Goal: Task Accomplishment & Management: Use online tool/utility

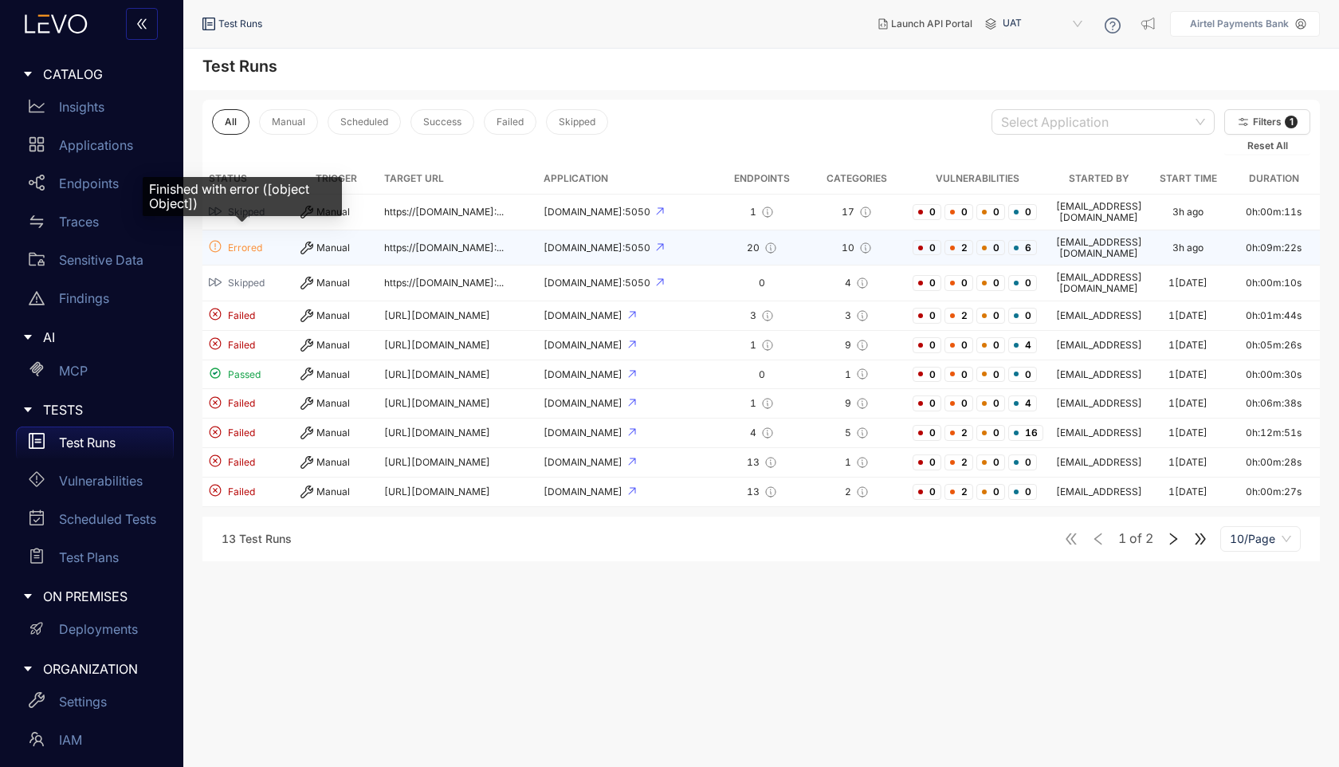
click at [249, 242] on span "Errored" at bounding box center [245, 247] width 34 height 11
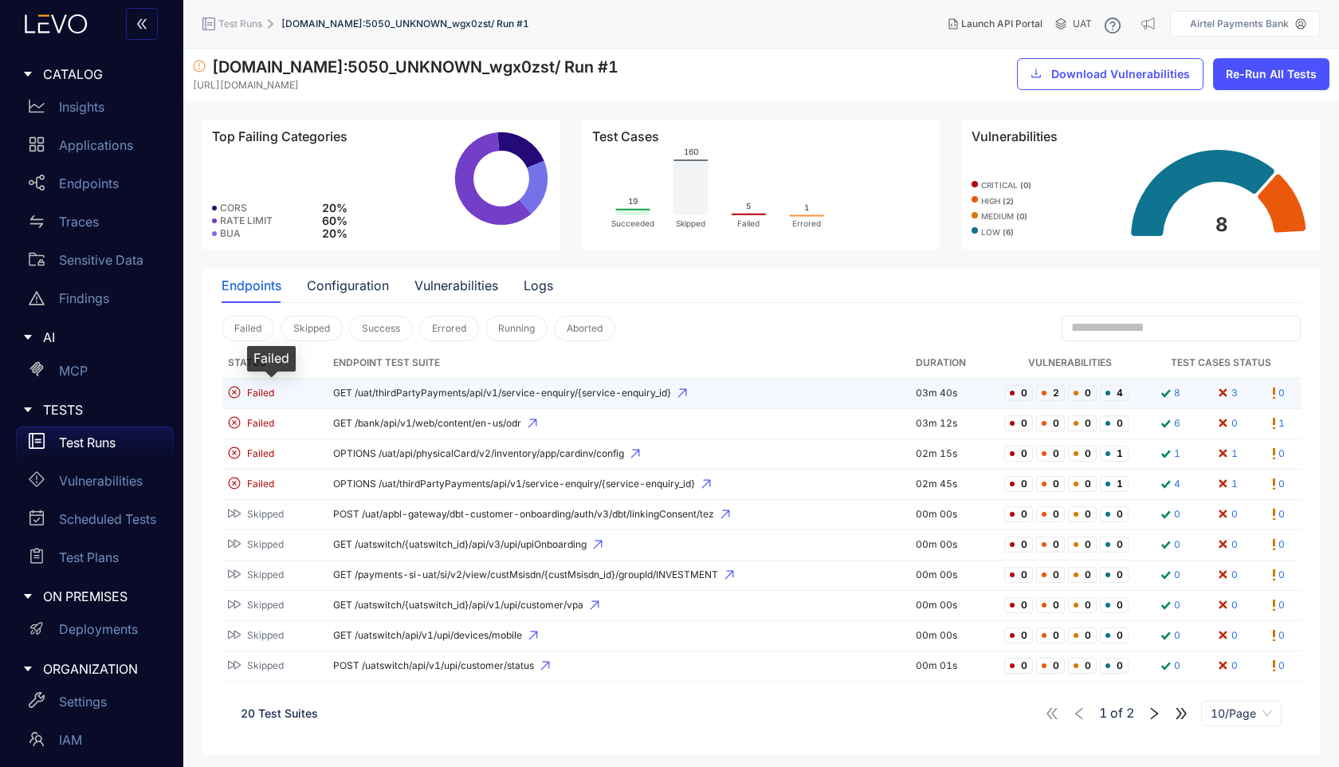
click at [267, 395] on span "Failed" at bounding box center [260, 392] width 27 height 11
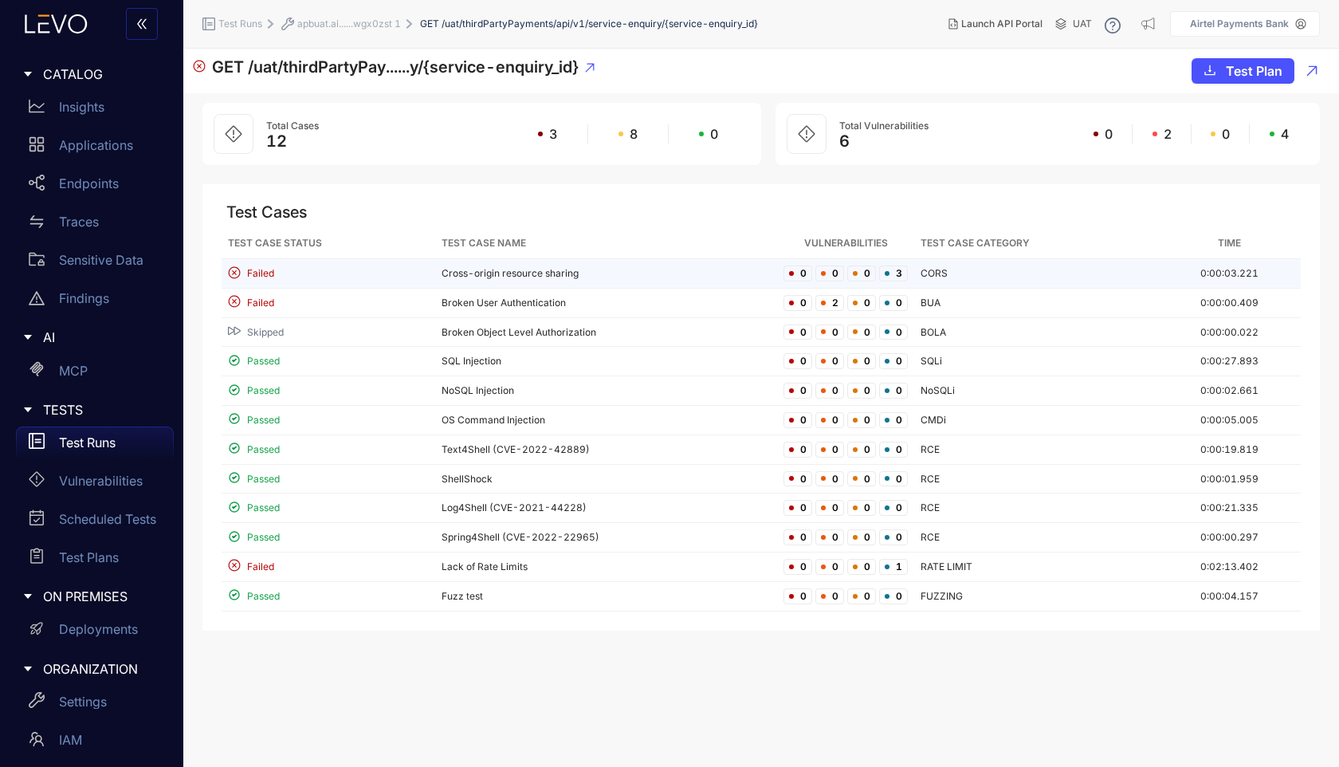
click at [262, 273] on span "Failed" at bounding box center [260, 273] width 27 height 11
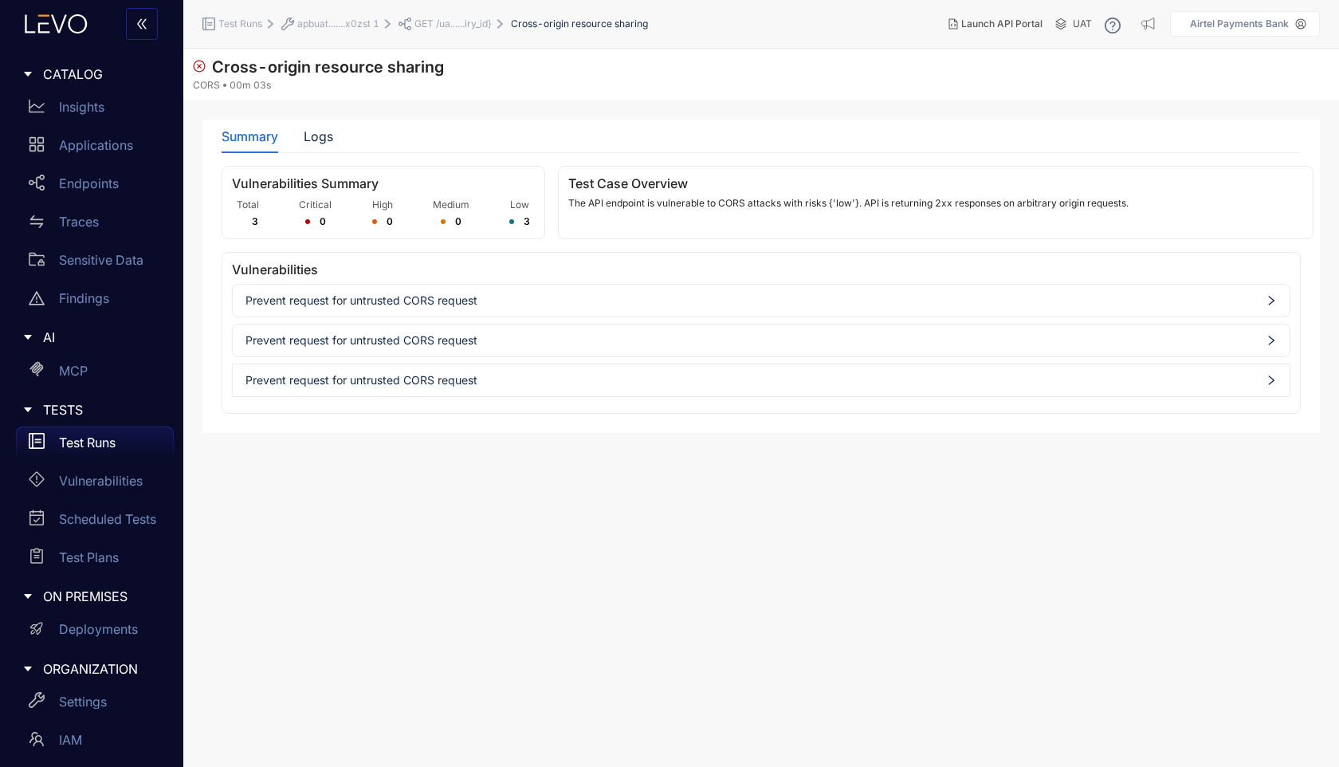
click at [570, 302] on span "Prevent request for untrusted CORS request" at bounding box center [761, 300] width 1031 height 13
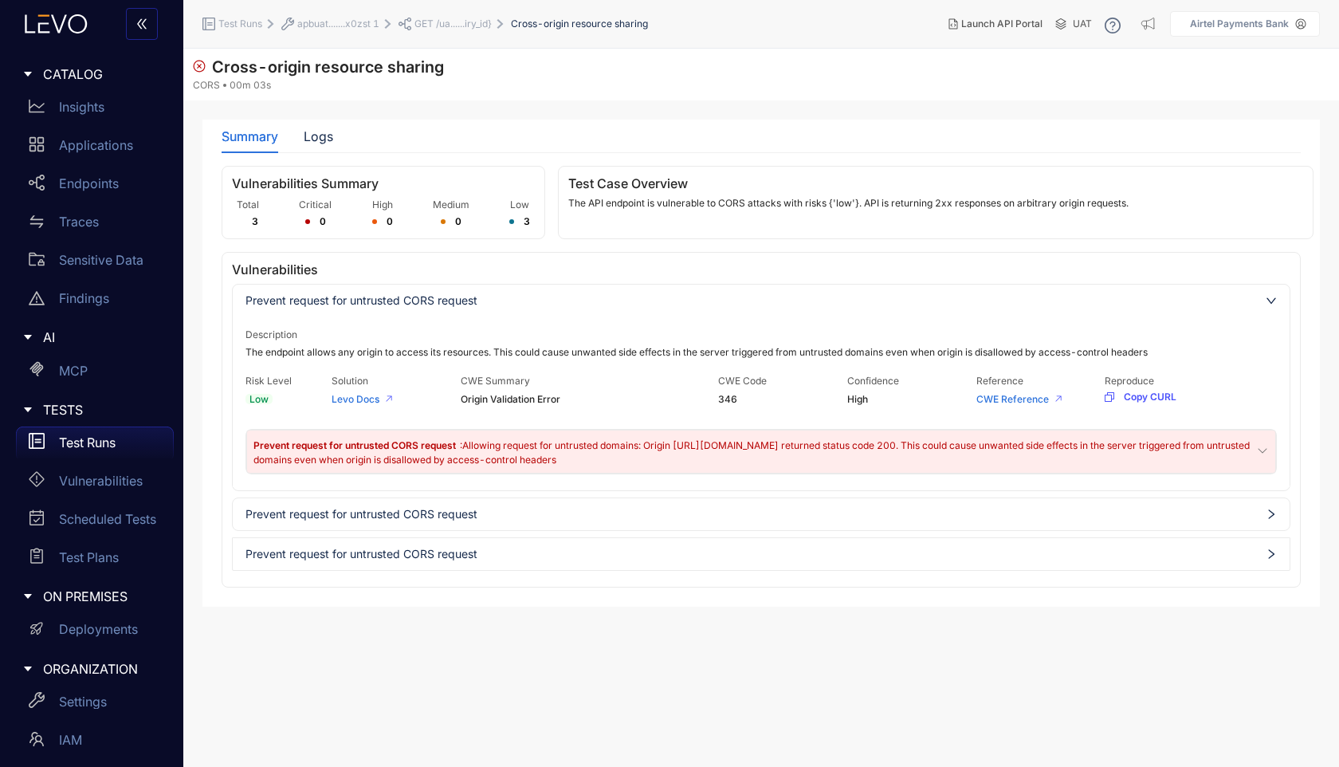
click at [570, 302] on span "Prevent request for untrusted CORS request" at bounding box center [761, 300] width 1031 height 13
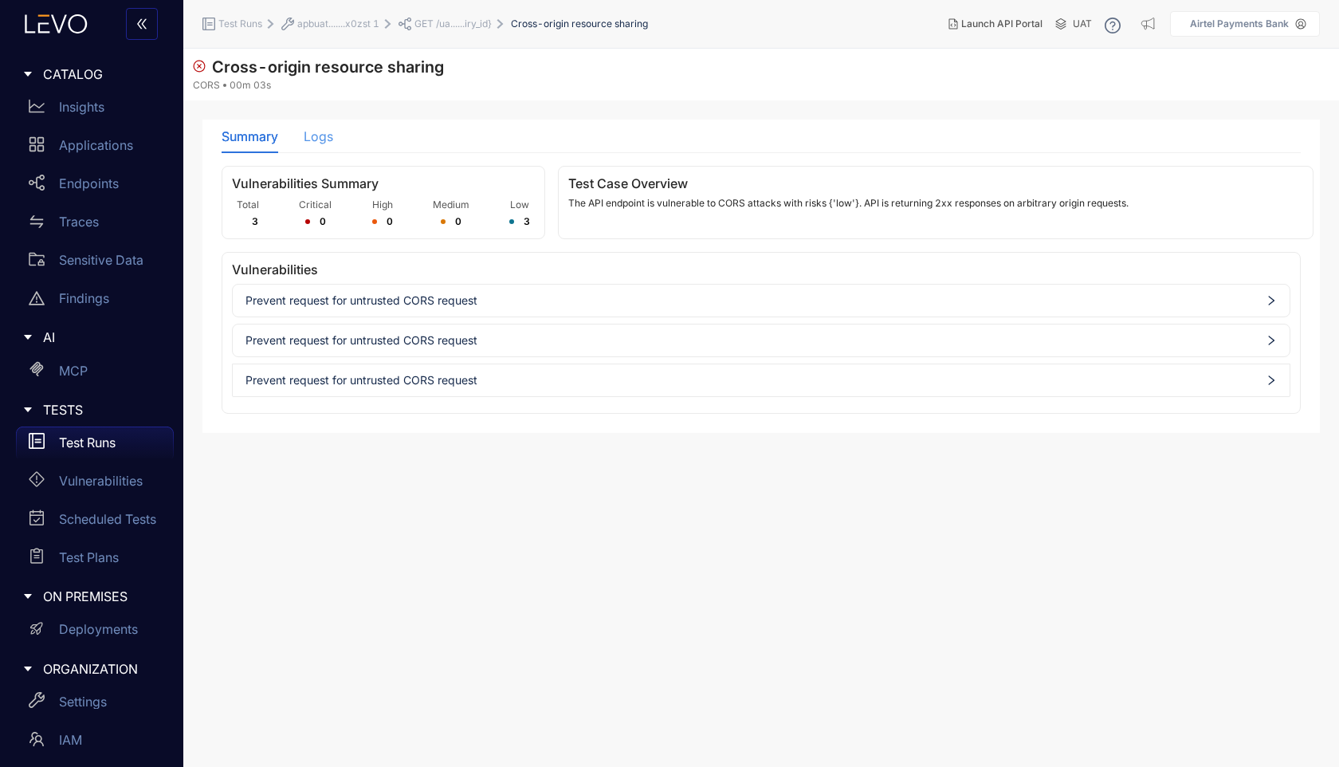
click at [326, 146] on div "Logs" at bounding box center [318, 136] width 29 height 33
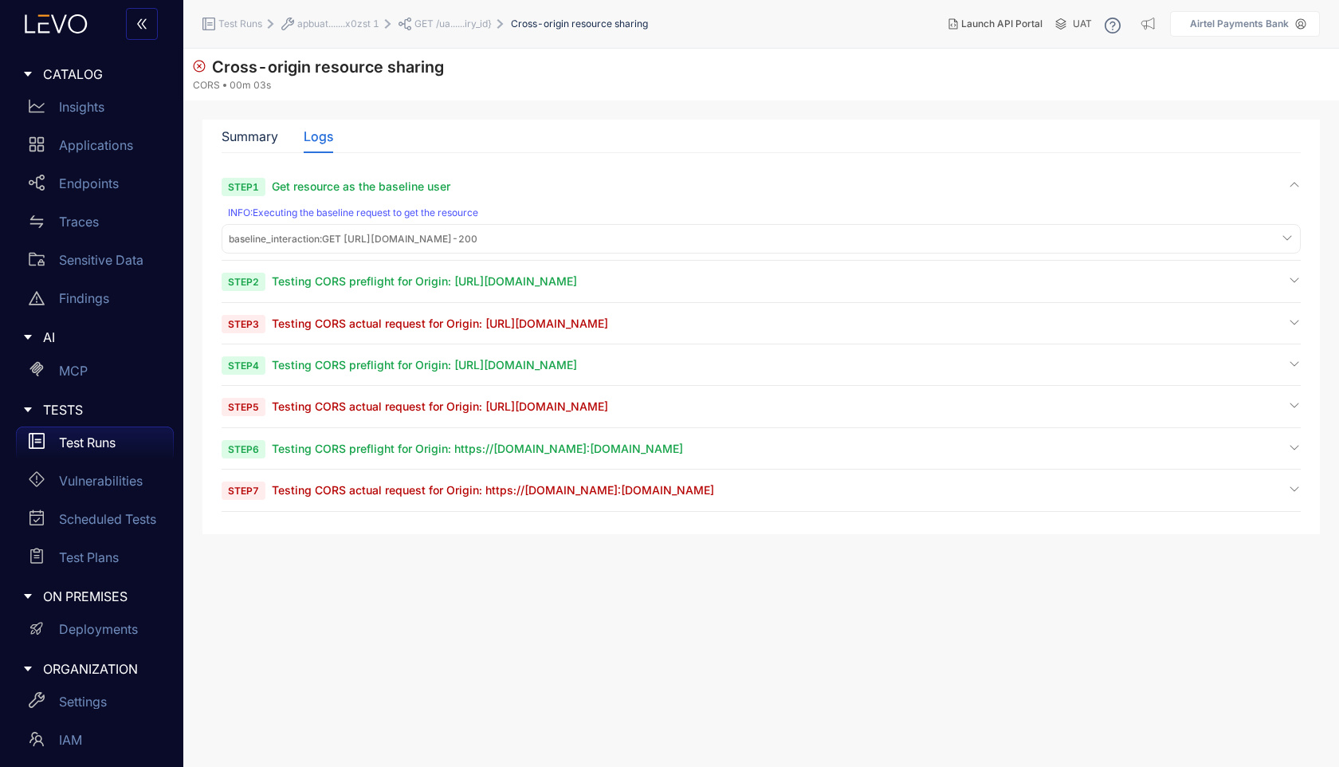
click at [528, 282] on span "Testing CORS preflight for Origin: https://example.com" at bounding box center [424, 281] width 305 height 14
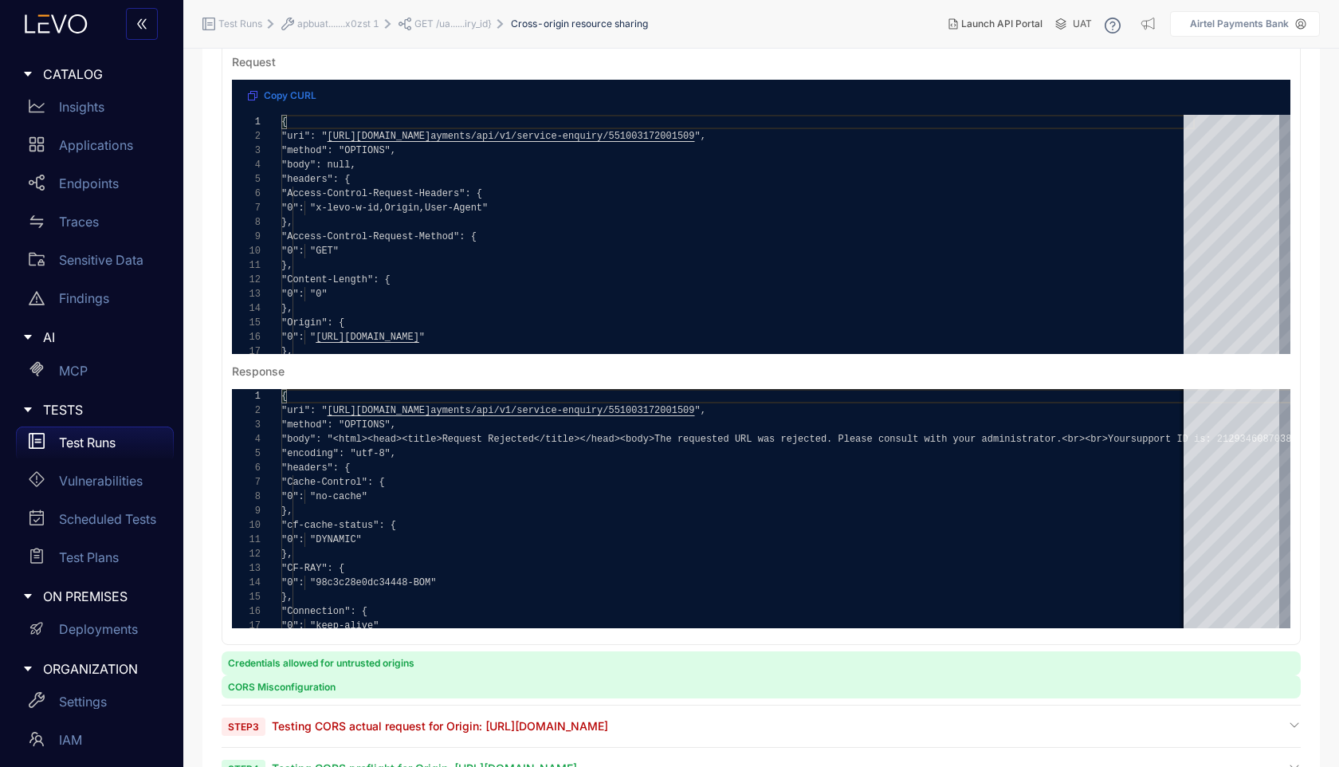
scroll to position [465, 0]
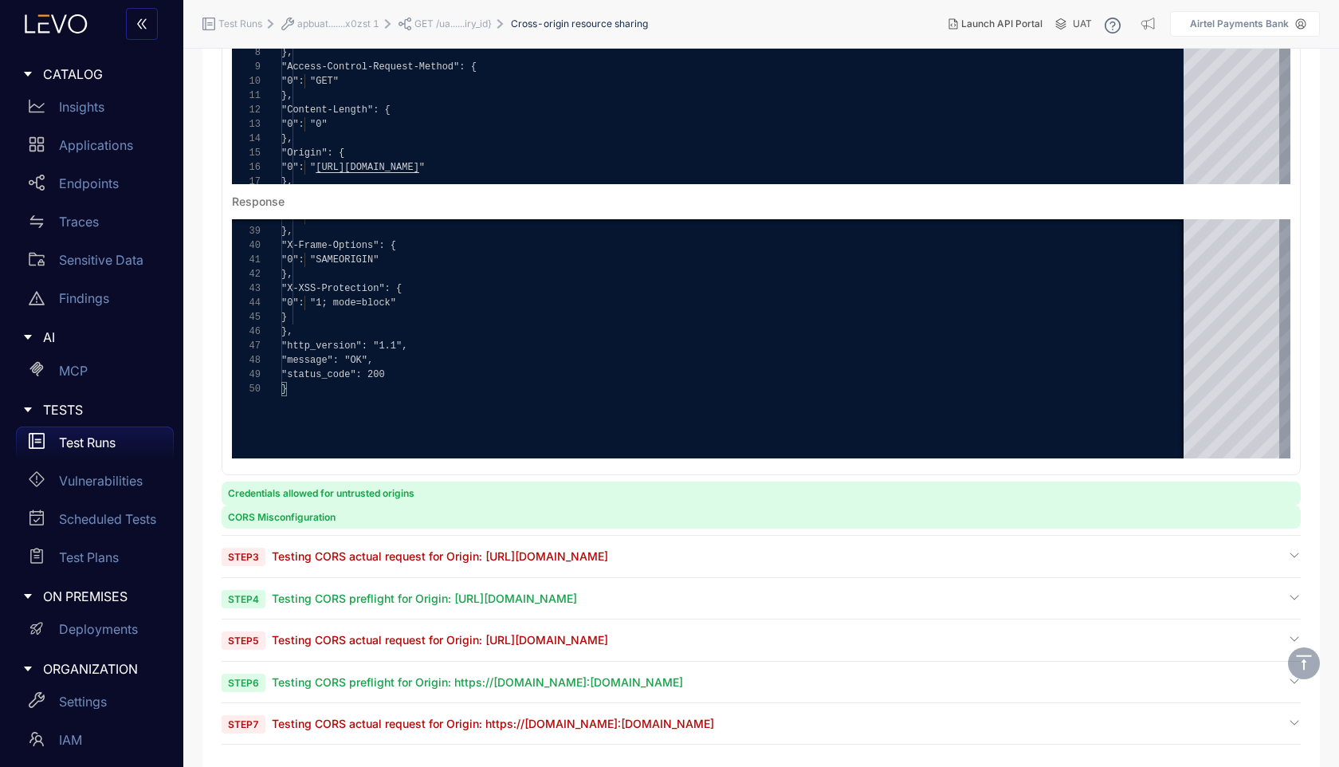
click at [552, 560] on span "Step 3 Testing CORS actual request for Origin: https://example.com" at bounding box center [415, 555] width 387 height 15
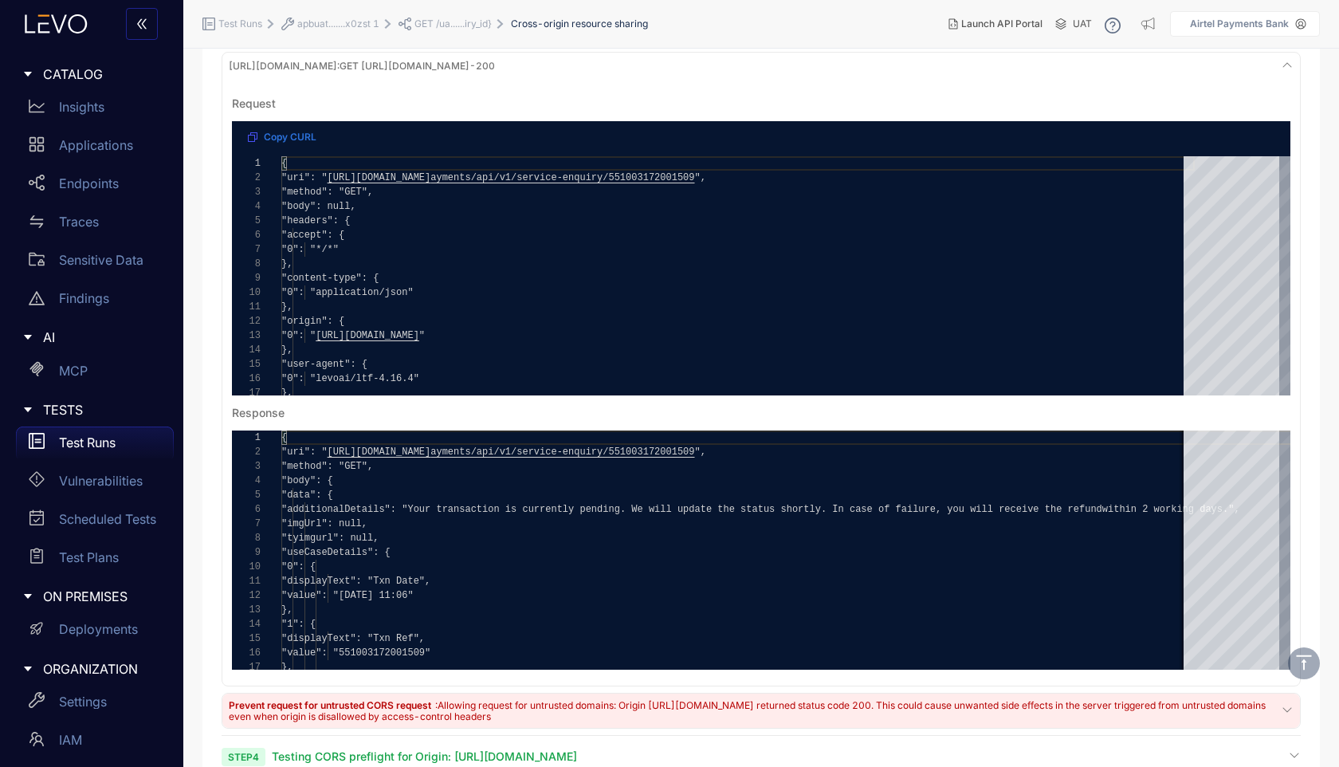
scroll to position [1148, 0]
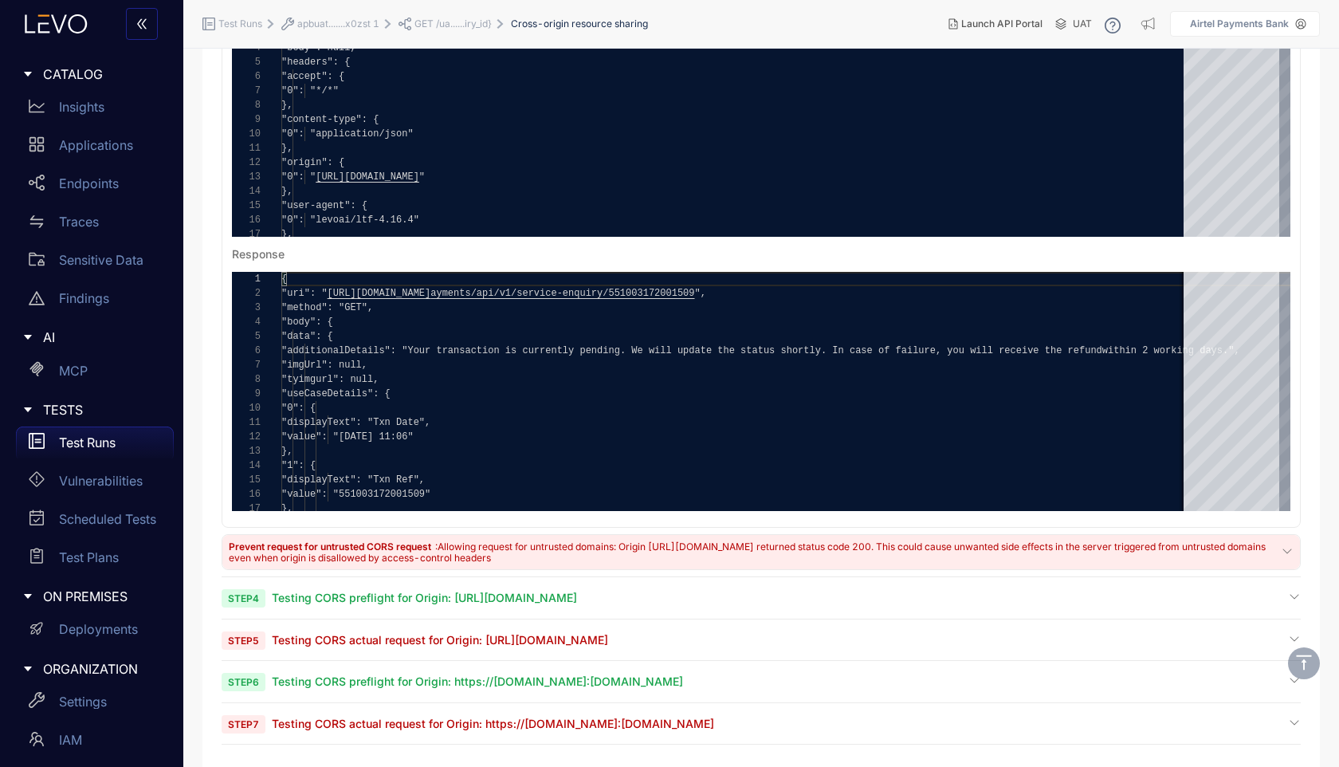
click at [556, 598] on span "Testing CORS preflight for Origin: https://example.apbuat.airtelbank.com:5050" at bounding box center [424, 598] width 305 height 14
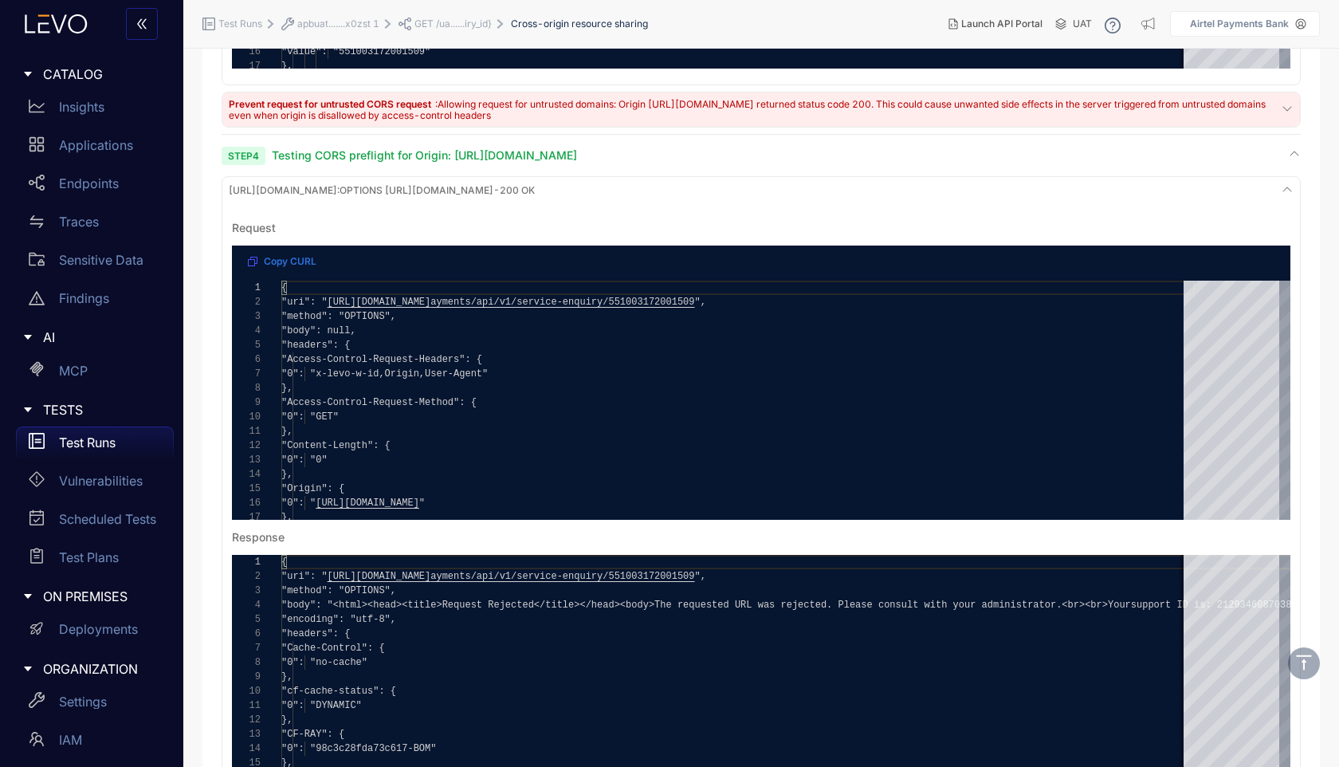
scroll to position [1669, 0]
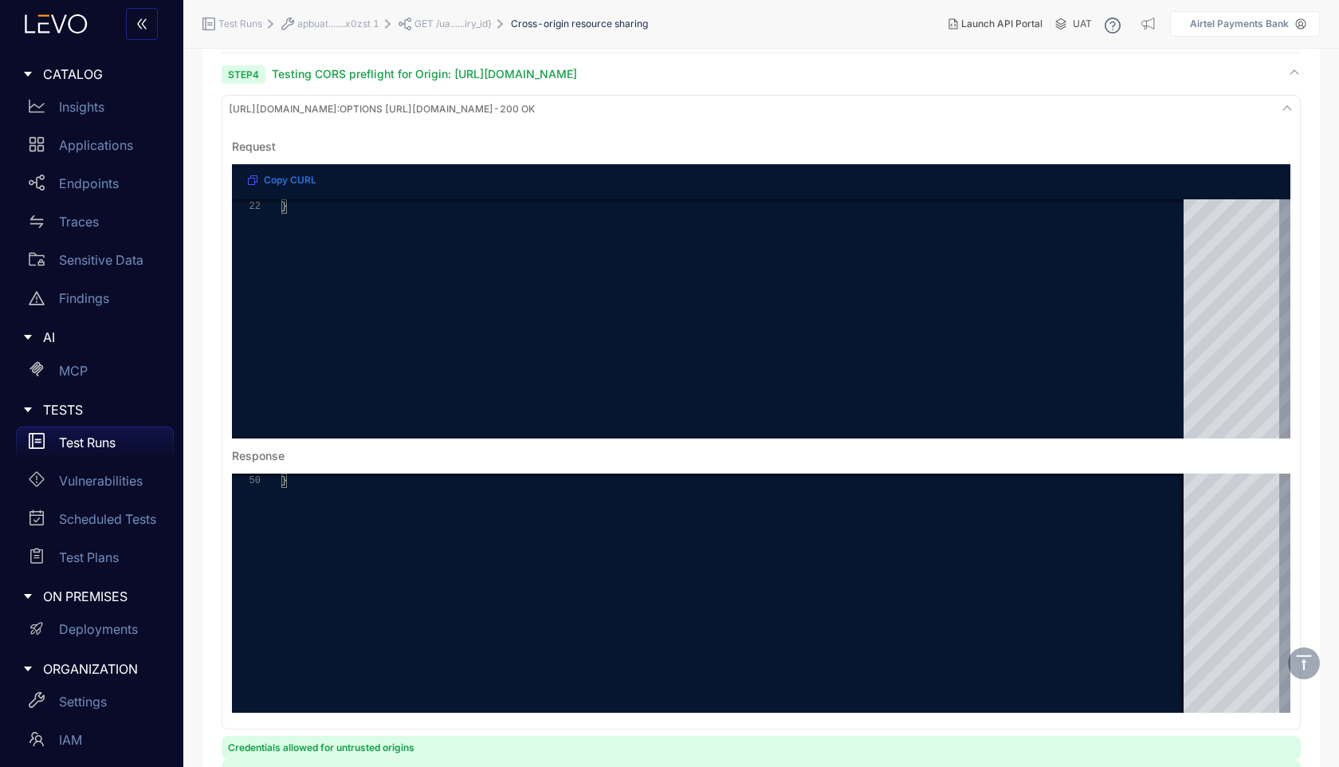
click at [535, 108] on span "https://example.apbuat.airtelbank.com:5050 : OPTIONS https://apbuat.airtelbank.…" at bounding box center [382, 109] width 306 height 11
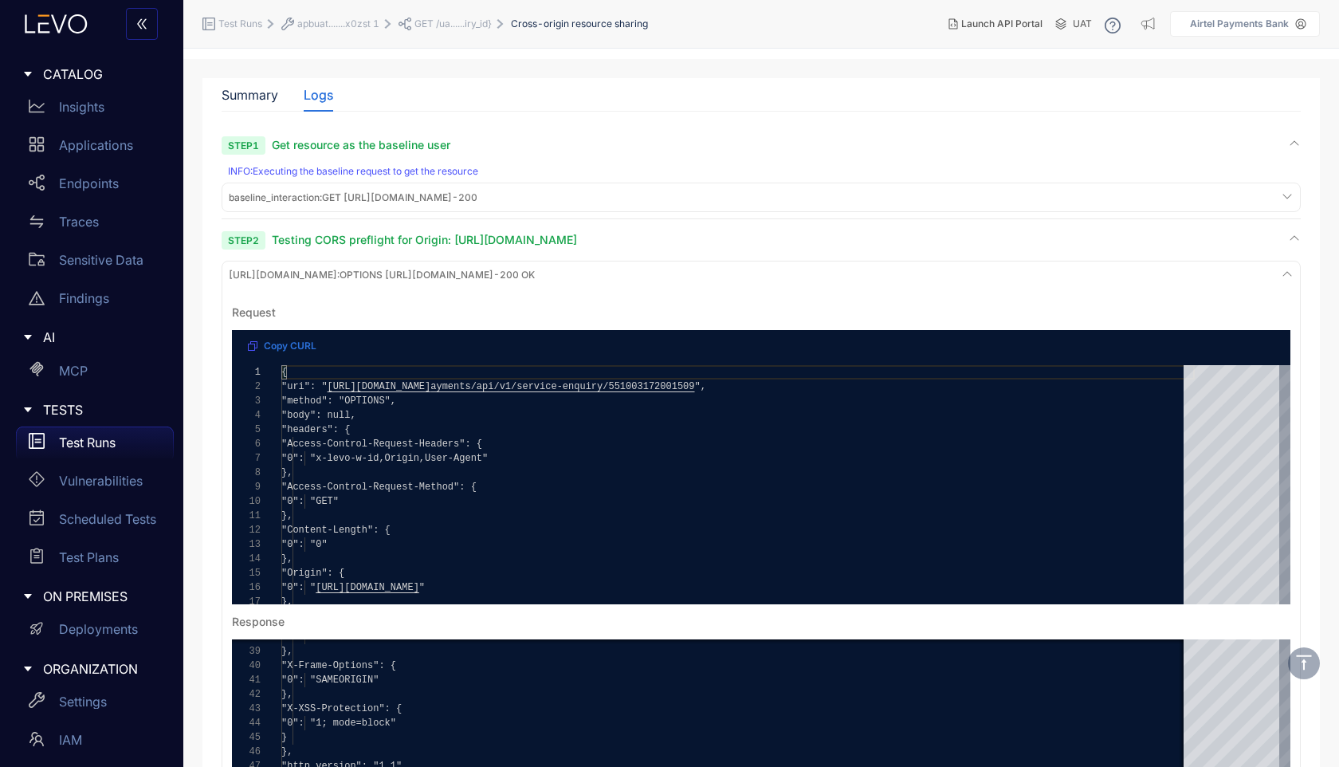
scroll to position [0, 0]
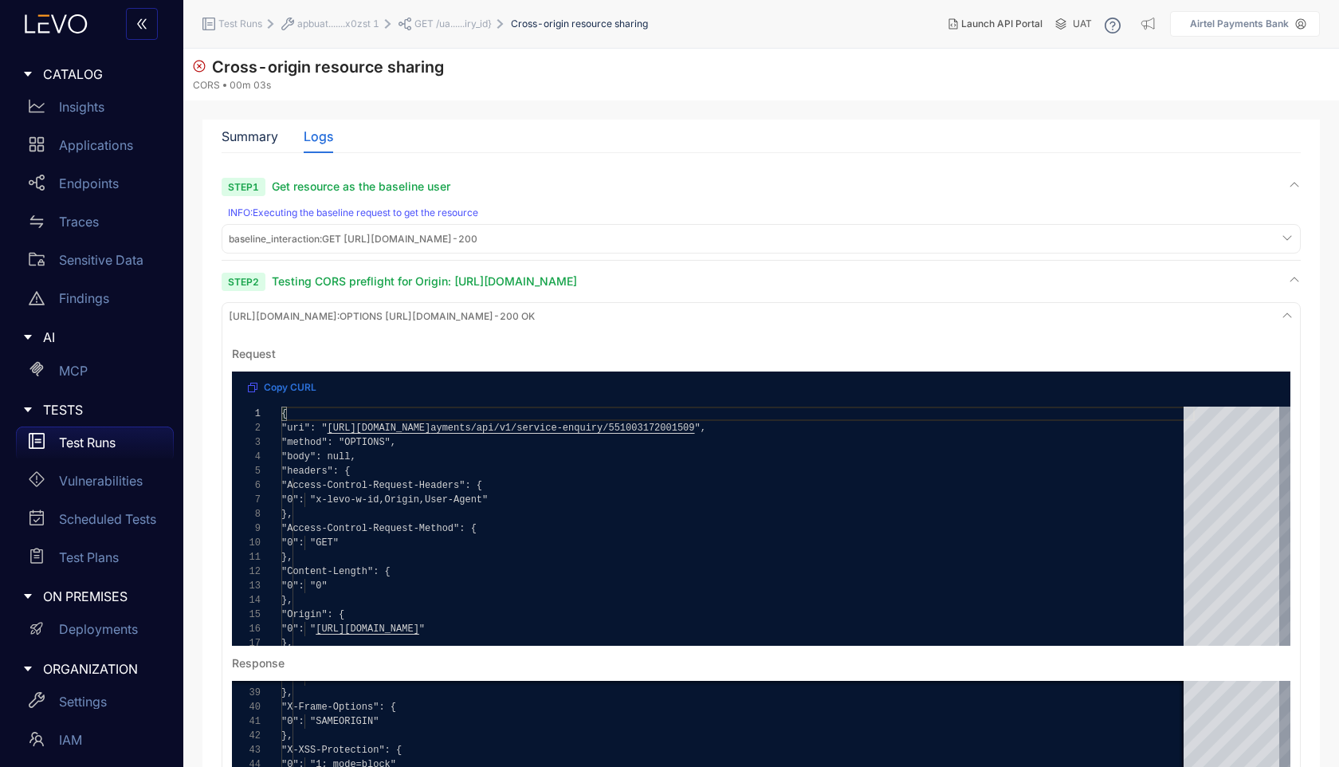
click at [434, 32] on li "GET /ua......iry_id}" at bounding box center [455, 24] width 112 height 29
click at [442, 26] on span "GET /ua......iry_id}" at bounding box center [453, 23] width 77 height 11
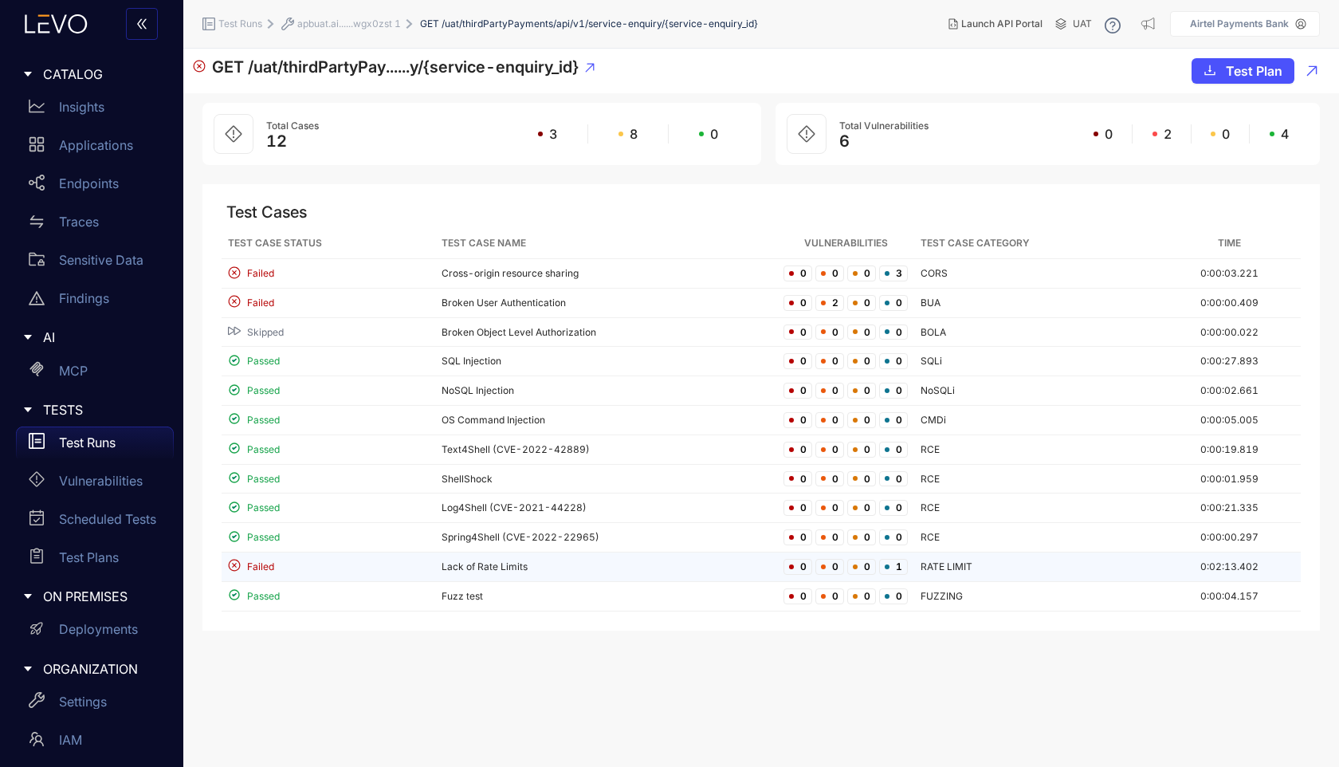
click at [267, 568] on span "Failed" at bounding box center [260, 566] width 27 height 11
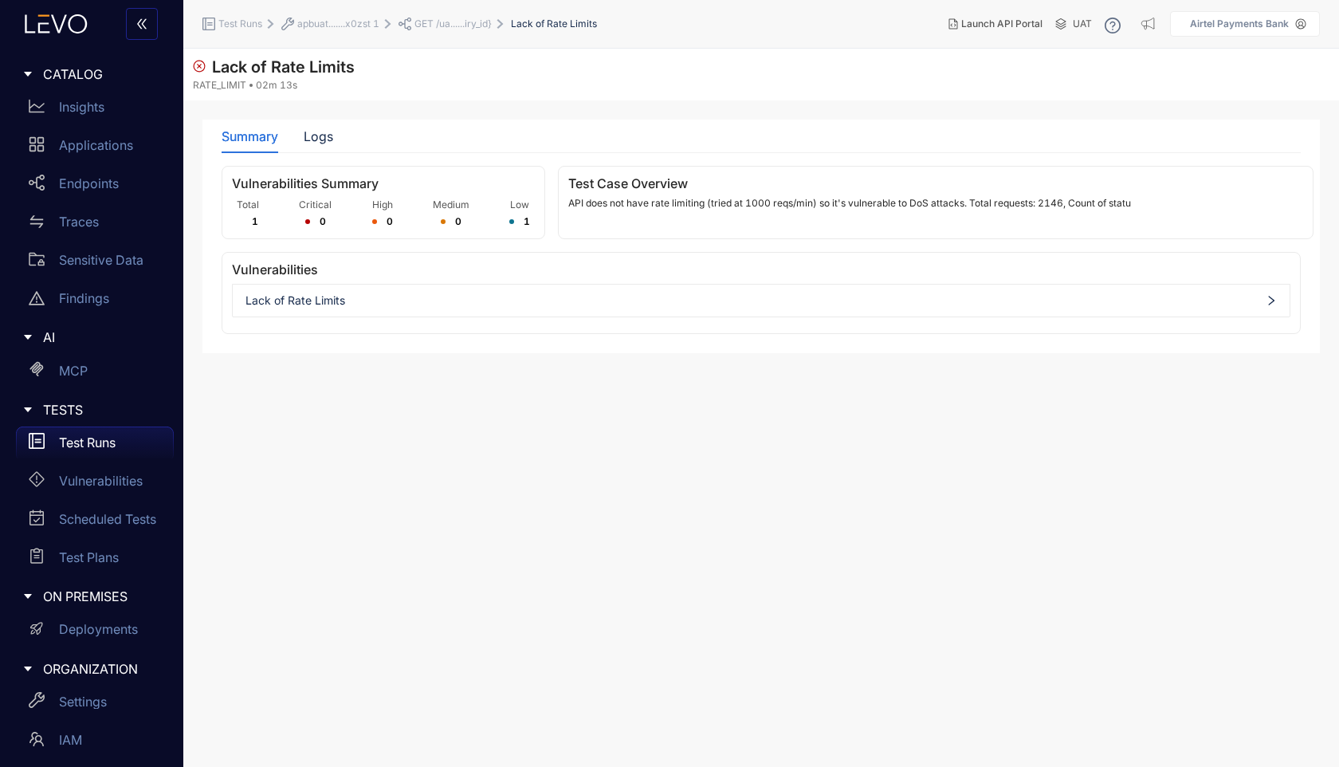
click at [388, 299] on span "Lack of Rate Limits" at bounding box center [761, 300] width 1031 height 13
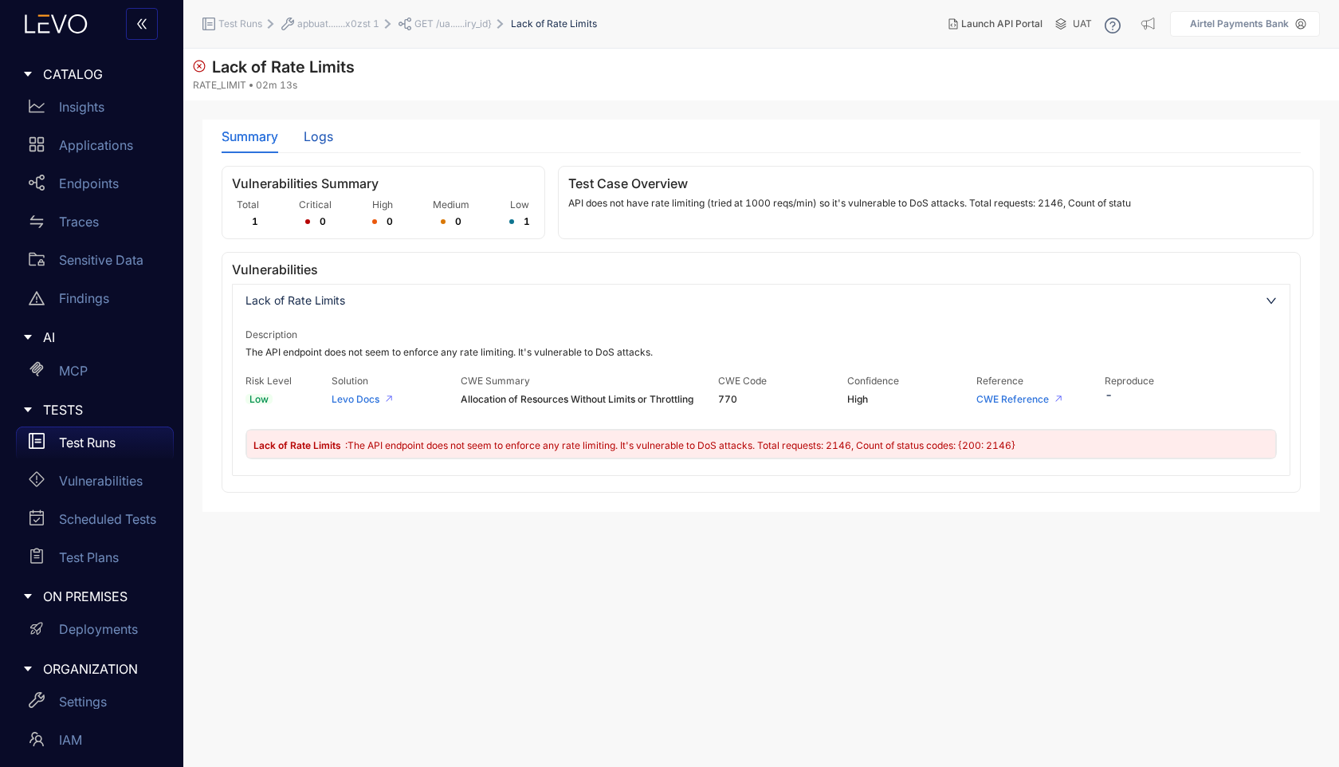
click at [320, 136] on div "Logs" at bounding box center [318, 136] width 29 height 14
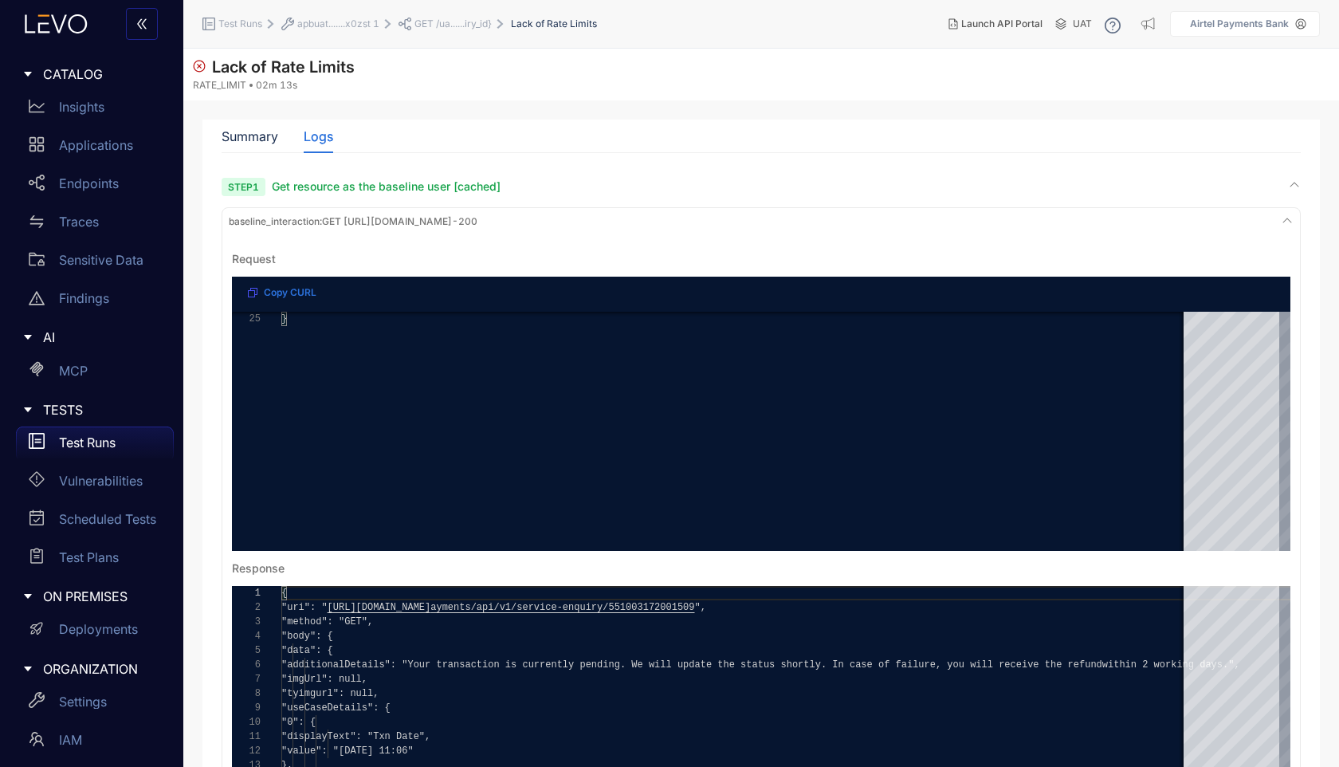
click at [519, 182] on div "Step 1 Get resource as the baseline user [cached]" at bounding box center [761, 186] width 1079 height 15
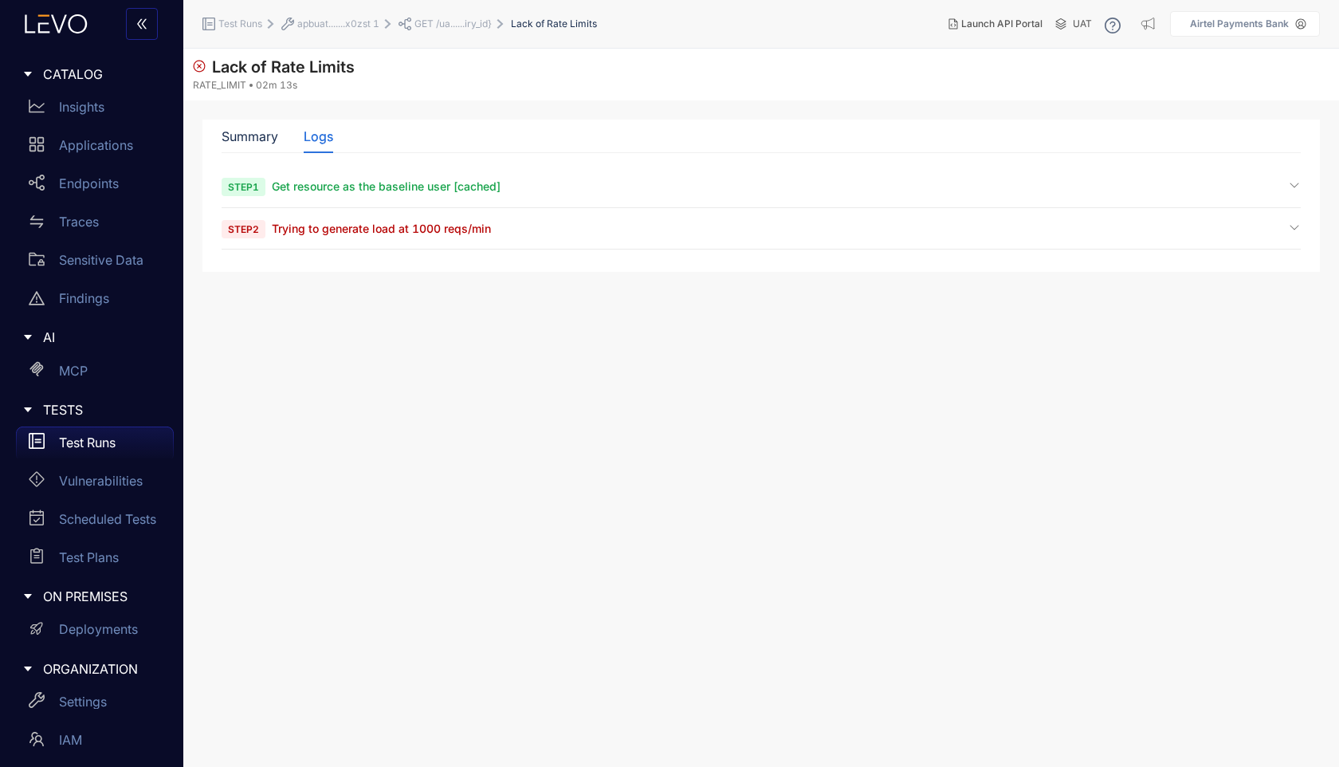
click at [466, 238] on div "Step 2 Trying to generate load at 1000 reqs/min" at bounding box center [761, 235] width 1079 height 29
click at [470, 234] on span "Trying to generate load at 1000 reqs/min" at bounding box center [381, 229] width 219 height 14
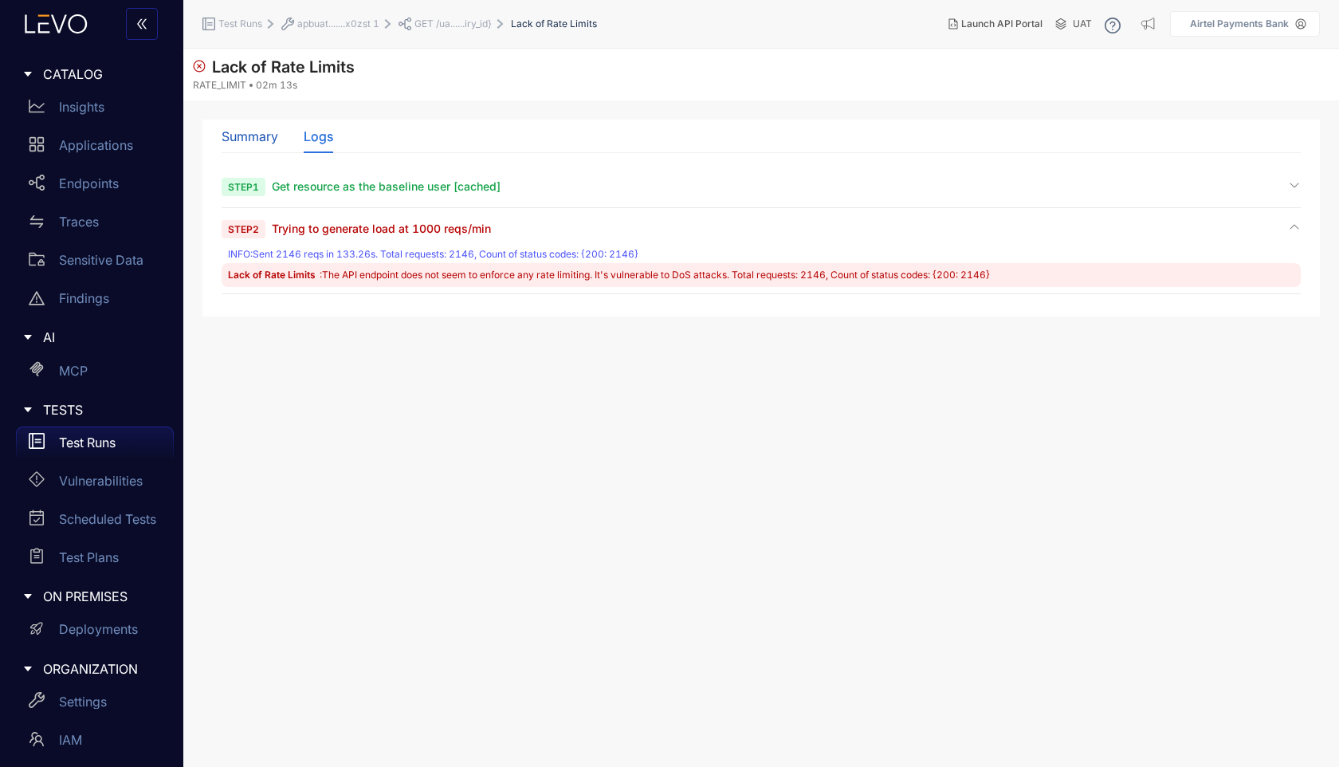
click at [243, 139] on div "Summary" at bounding box center [250, 136] width 57 height 14
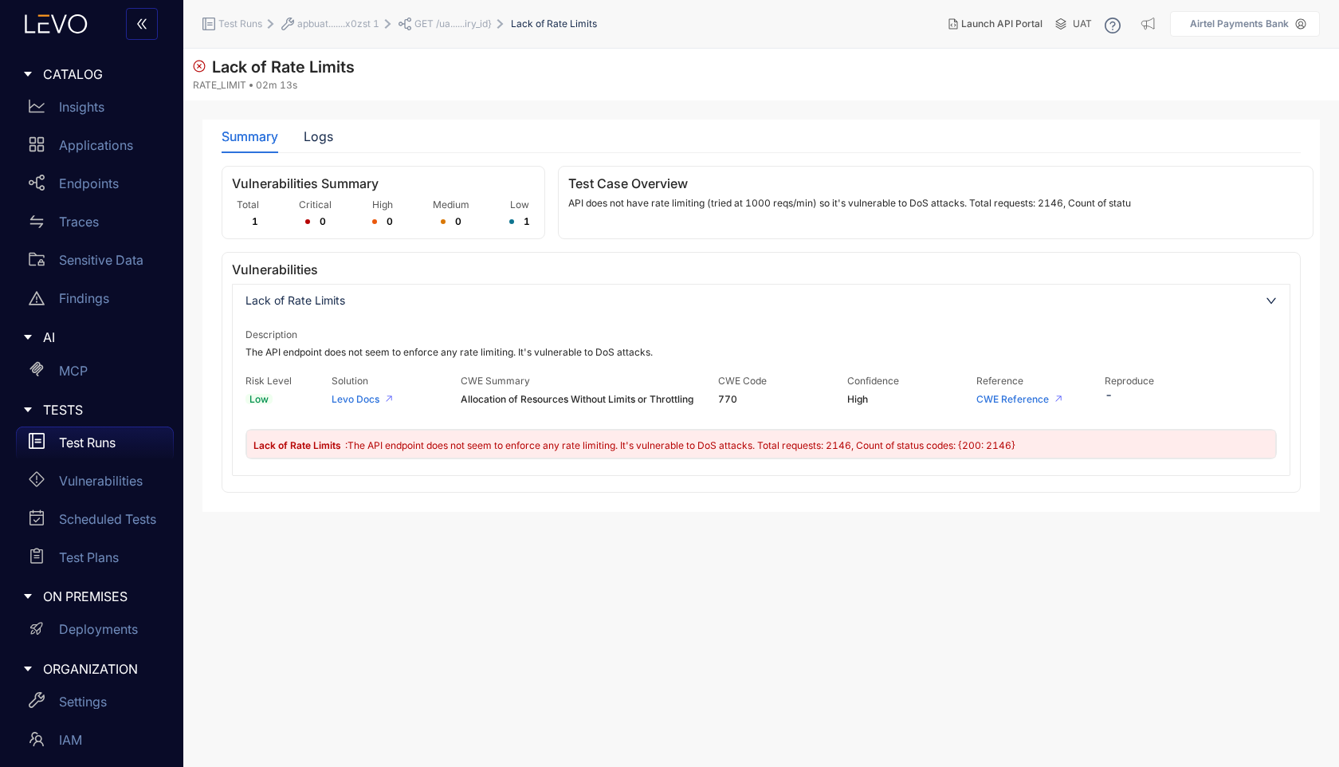
click at [430, 25] on span "GET /ua......iry_id}" at bounding box center [453, 23] width 77 height 11
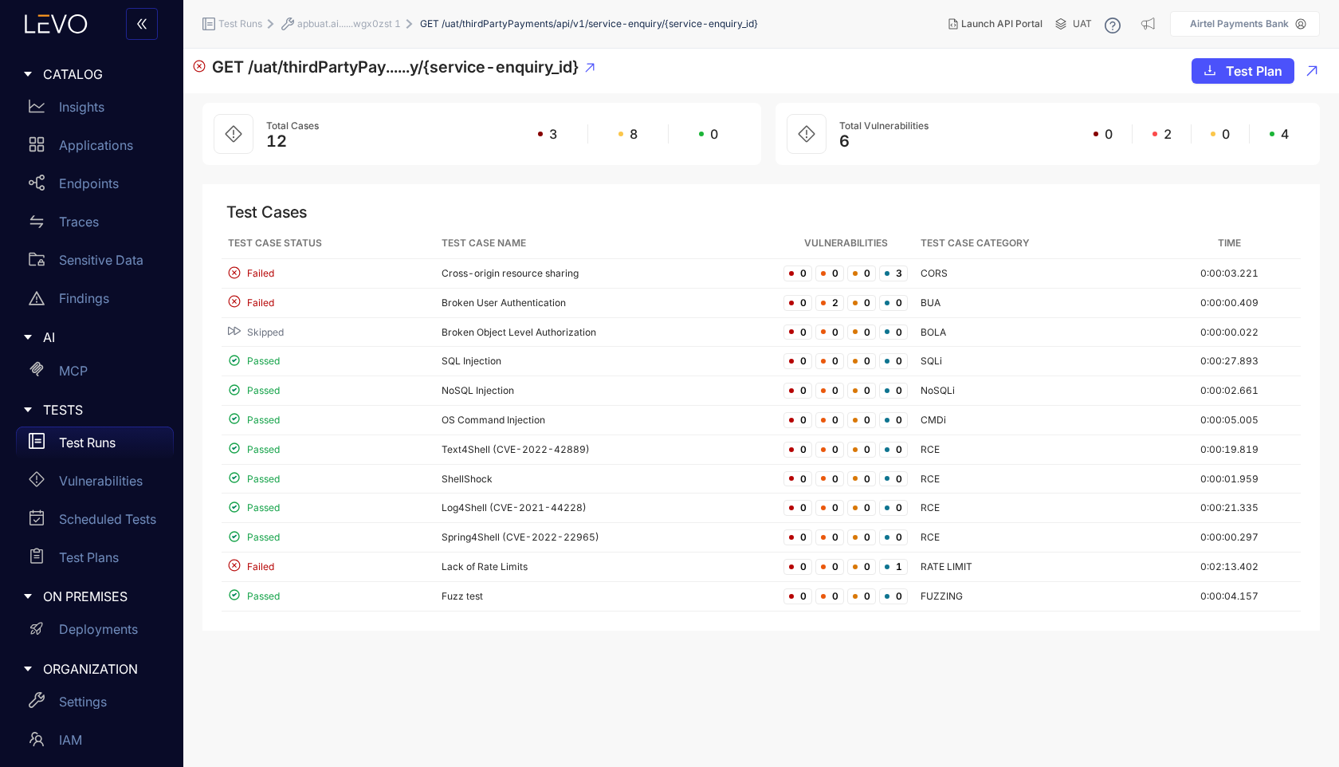
click at [110, 440] on p "Test Runs" at bounding box center [87, 442] width 57 height 14
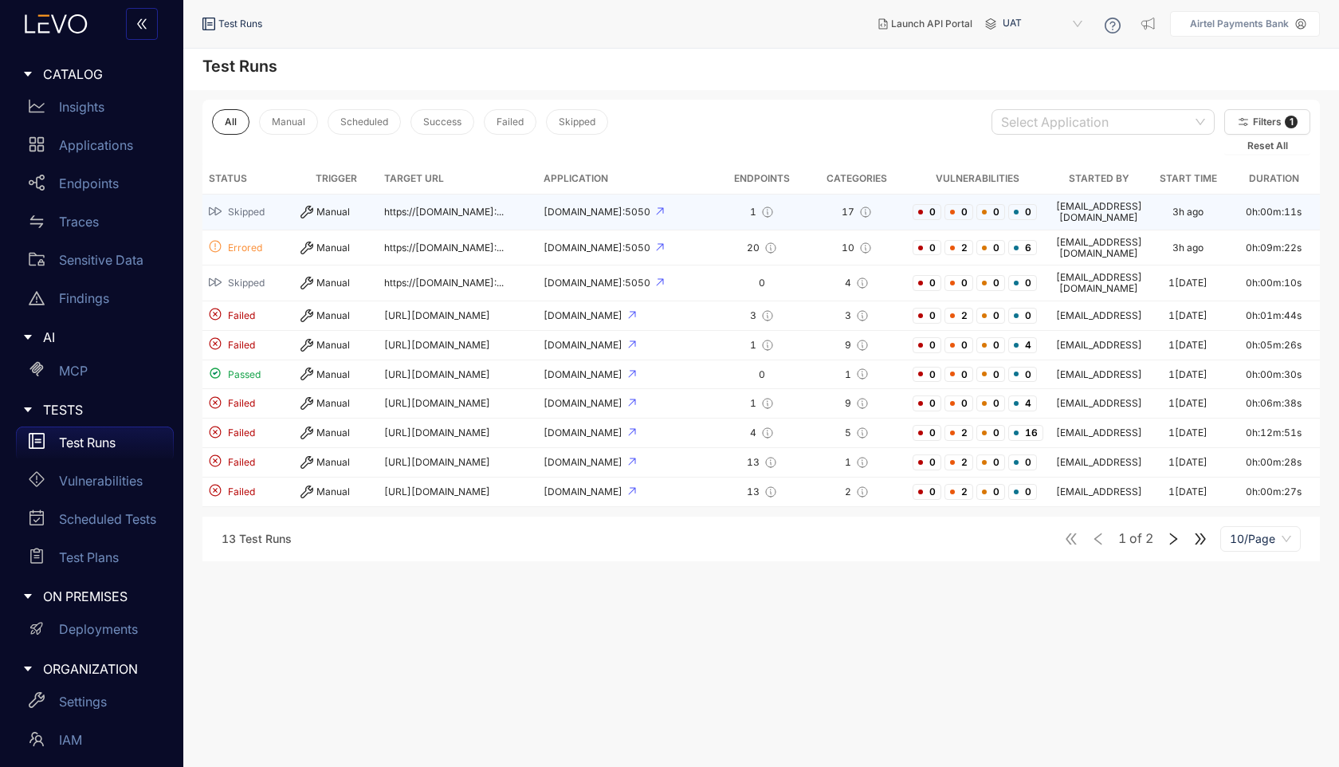
click at [265, 207] on span "Skipped" at bounding box center [248, 212] width 79 height 15
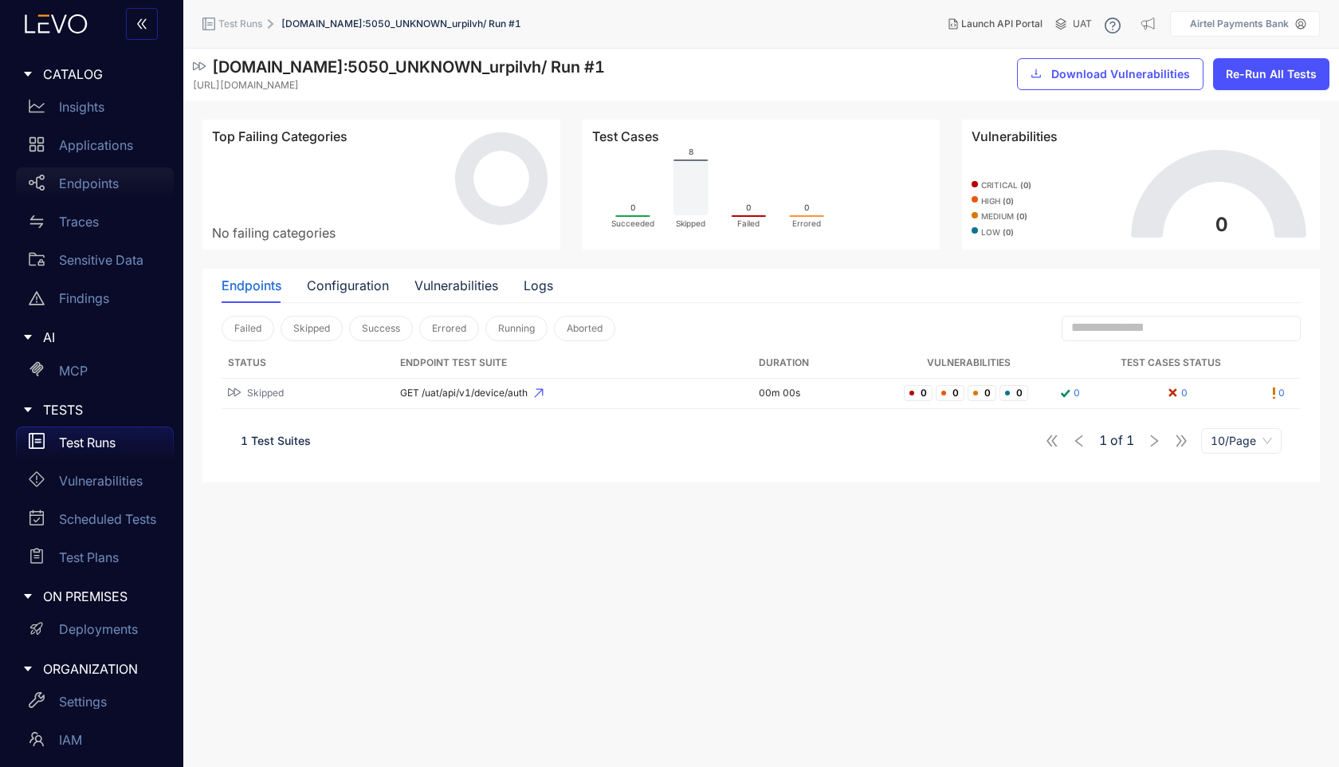
click at [104, 189] on p "Endpoints" at bounding box center [89, 183] width 60 height 14
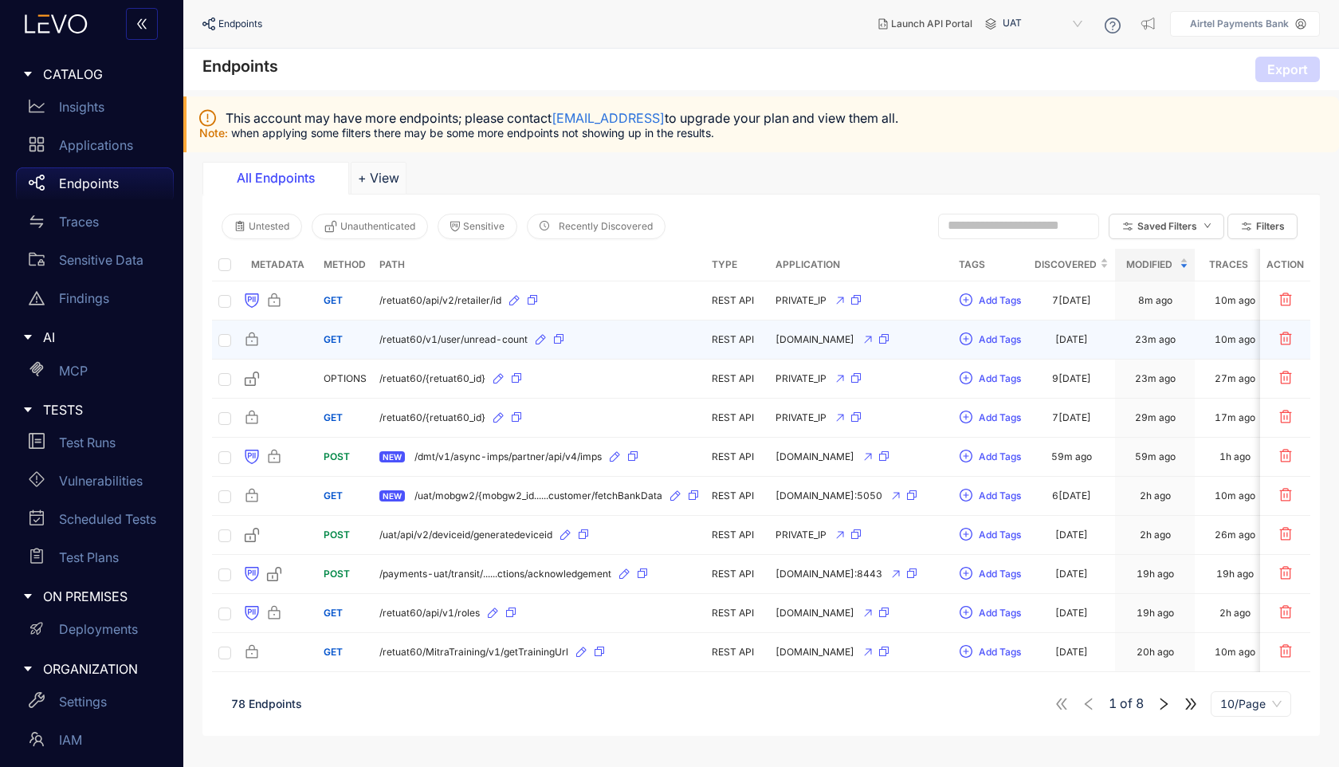
click at [625, 345] on div "/retuat60/v1/user/unread-count" at bounding box center [539, 340] width 320 height 26
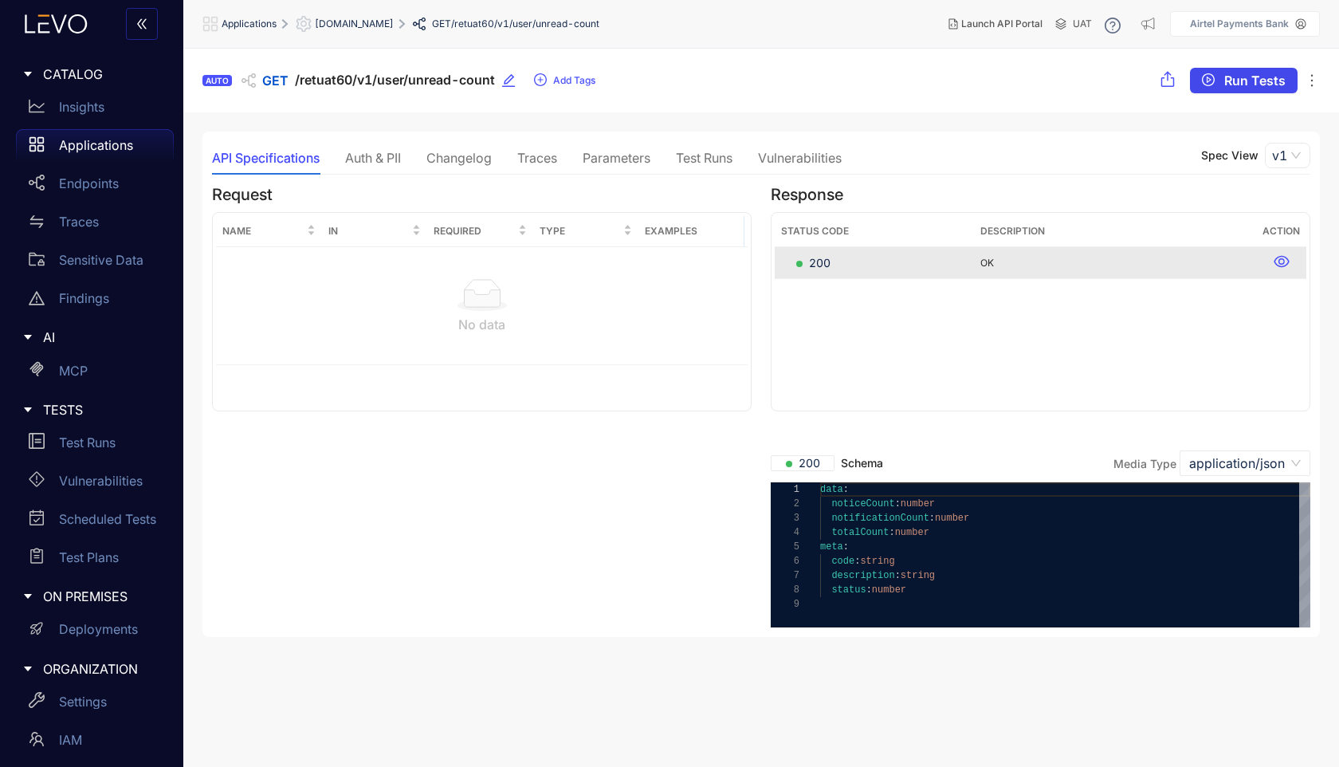
click at [1228, 82] on span "Run Tests" at bounding box center [1254, 80] width 61 height 14
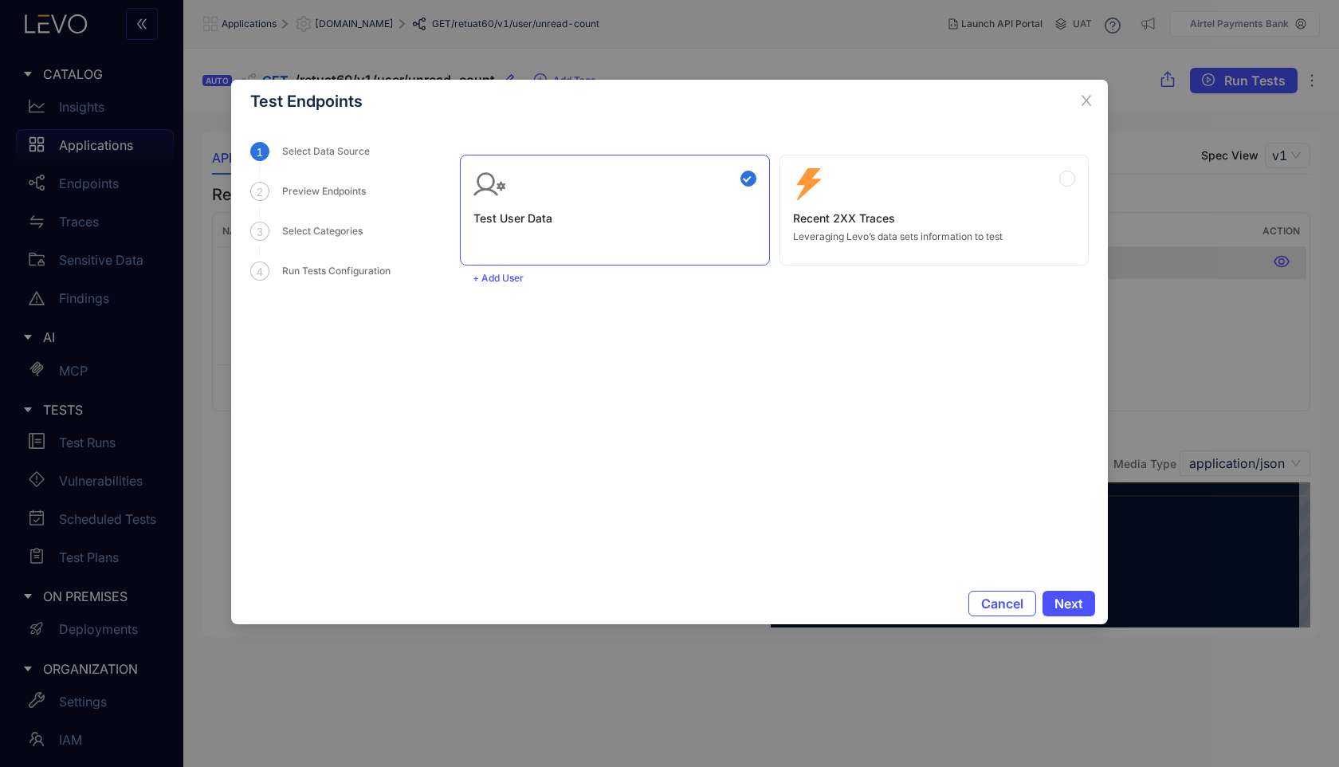
click at [890, 233] on p "Leveraging Levo’s data sets information to test" at bounding box center [934, 236] width 283 height 11
click at [1056, 601] on span "Next" at bounding box center [1069, 603] width 29 height 14
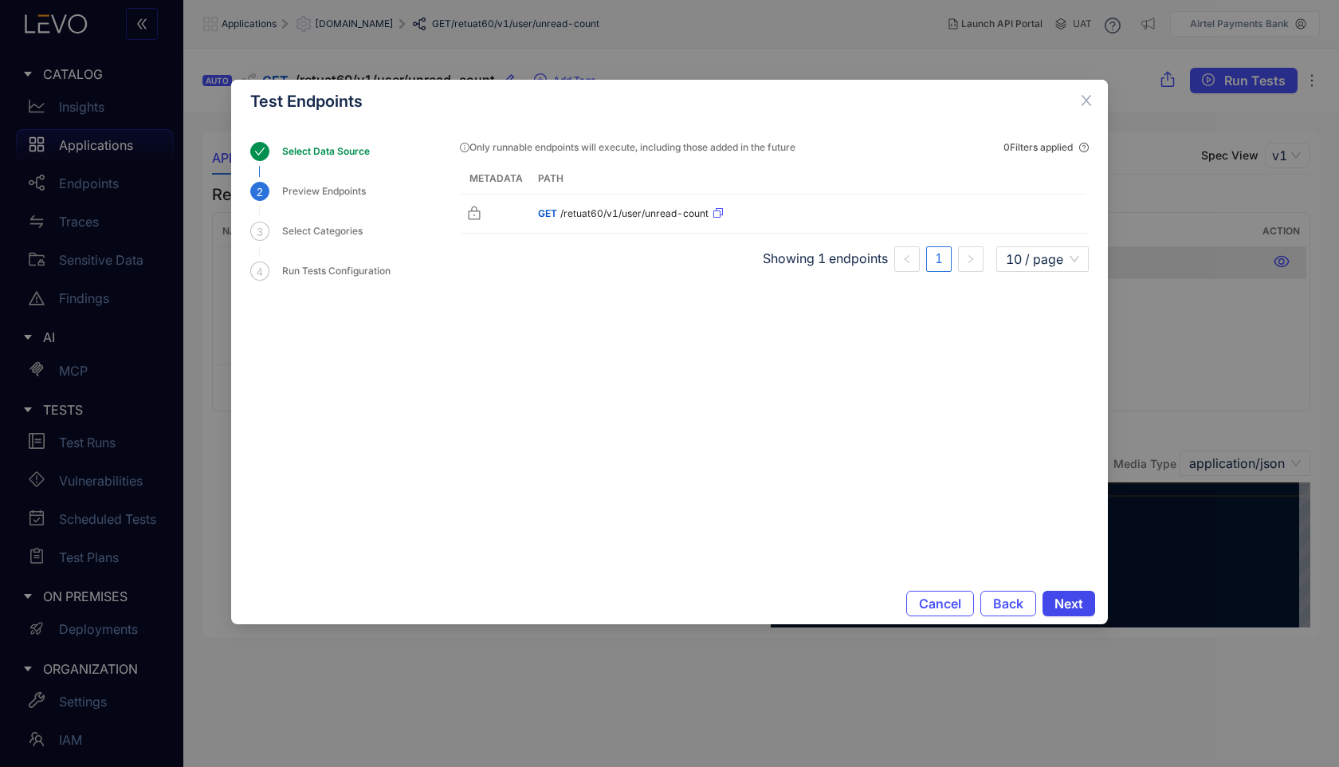
click at [1056, 601] on span "Next" at bounding box center [1069, 603] width 29 height 14
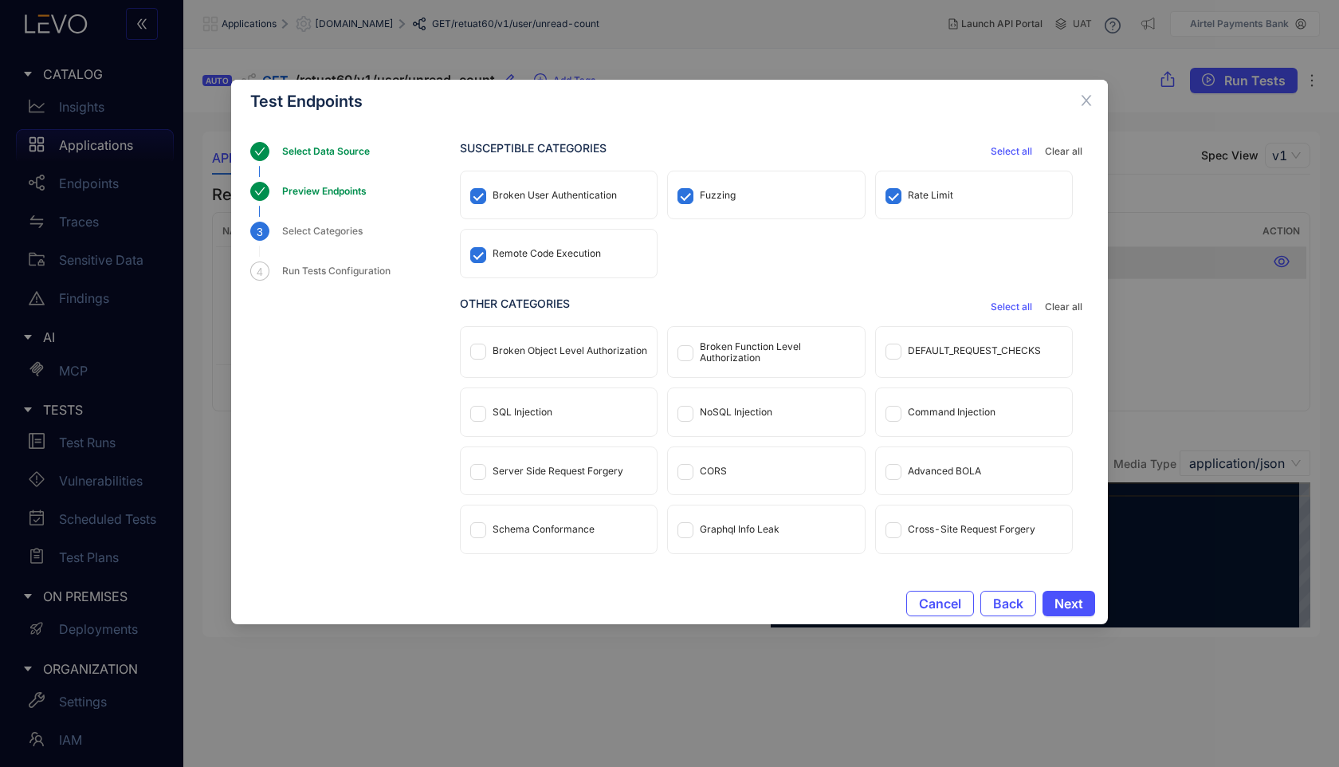
click at [1016, 309] on span "Select all" at bounding box center [1011, 306] width 41 height 11
click at [1072, 607] on span "Next" at bounding box center [1069, 603] width 29 height 14
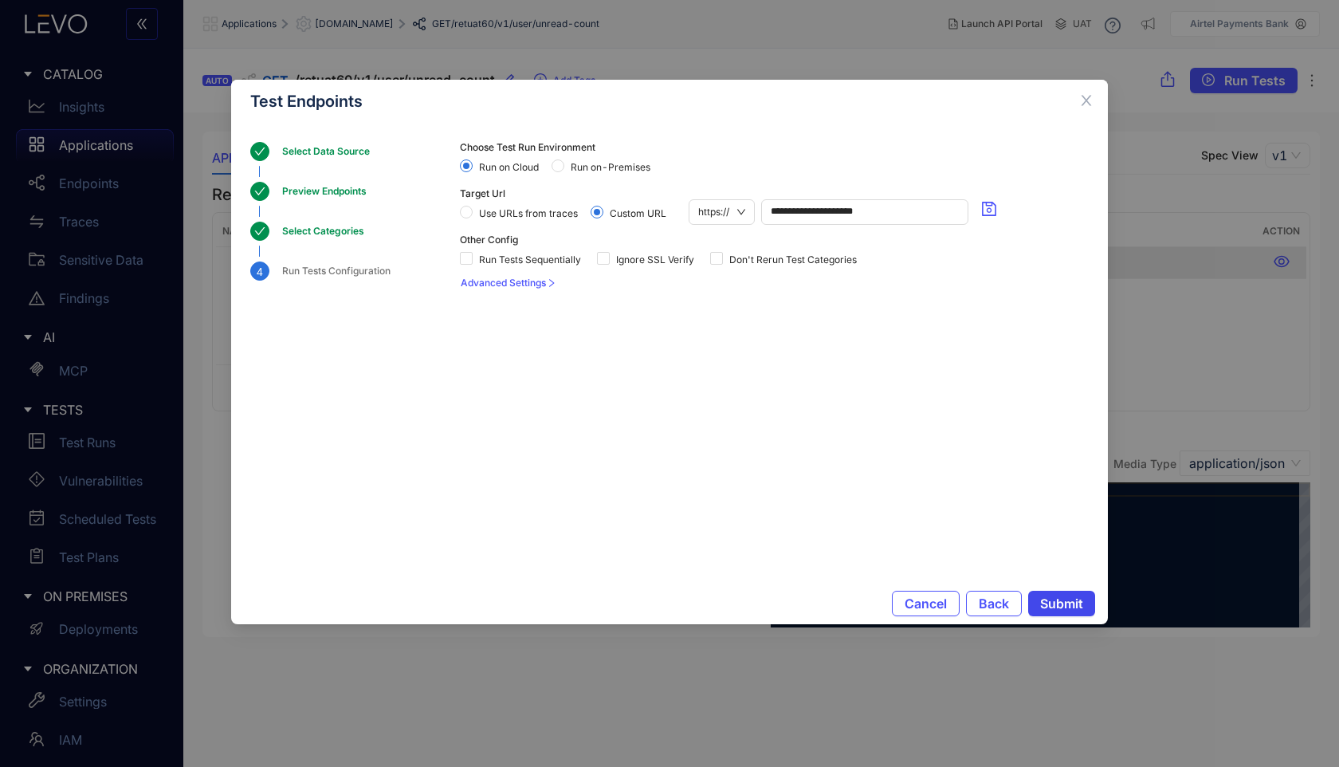
click at [1072, 607] on span "Submit" at bounding box center [1061, 603] width 43 height 14
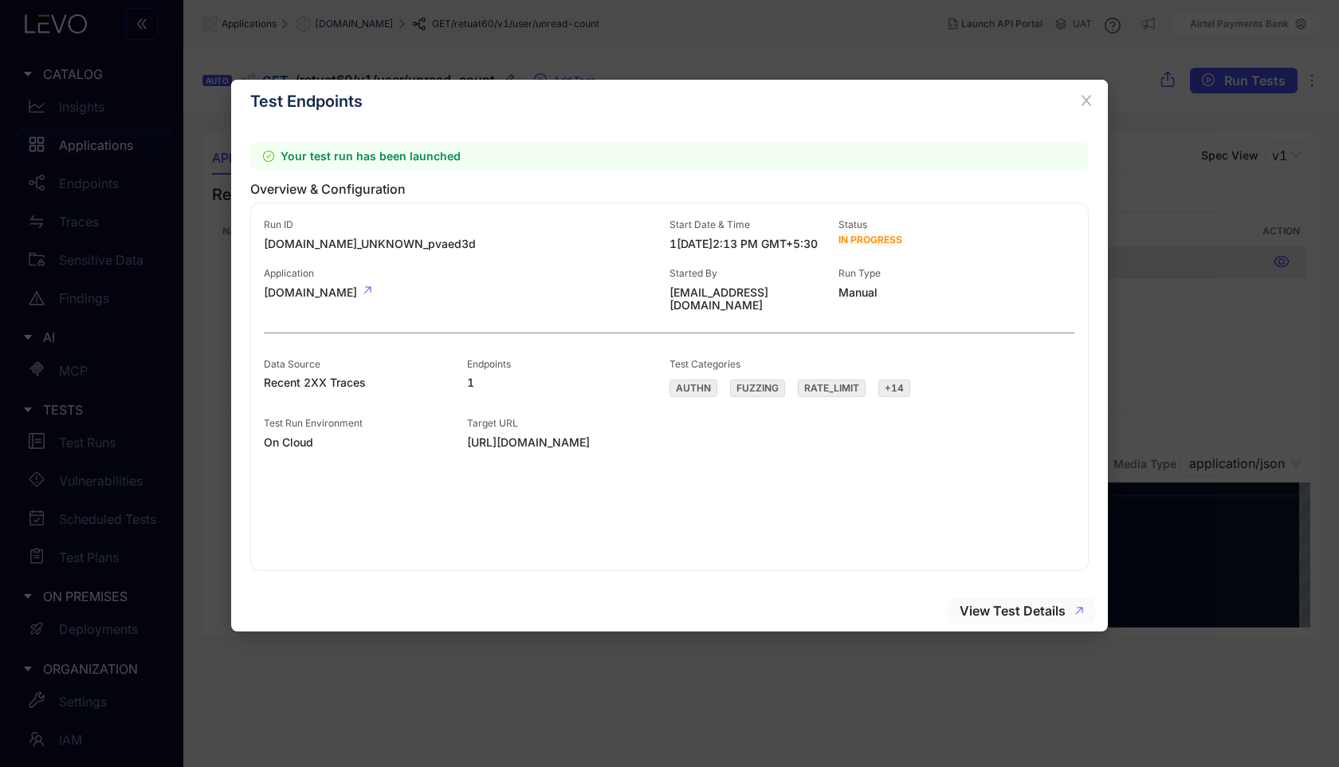
click at [985, 610] on span "View Test Details" at bounding box center [1013, 610] width 106 height 14
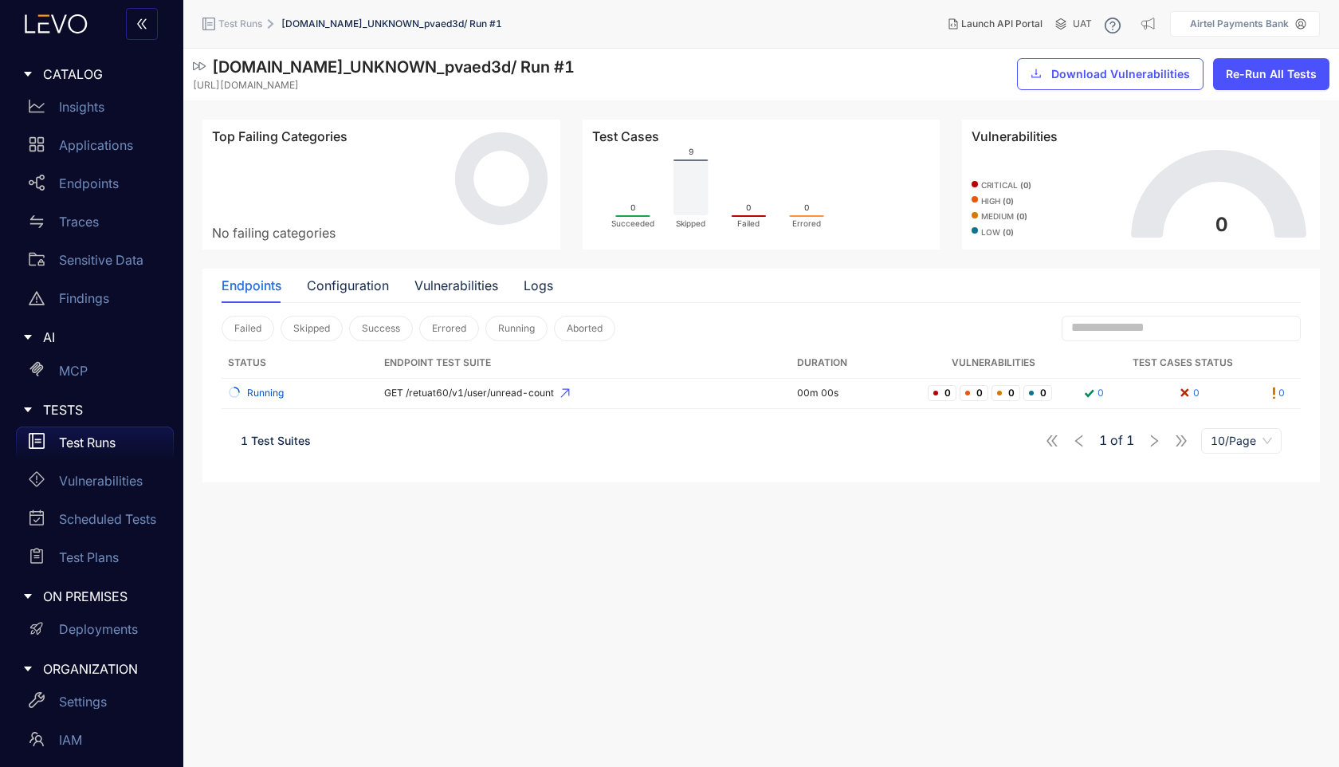
click at [701, 246] on div "Test Cases 0 Succeeded 9 Skipped 0 Failed 0 Errored" at bounding box center [762, 185] width 358 height 130
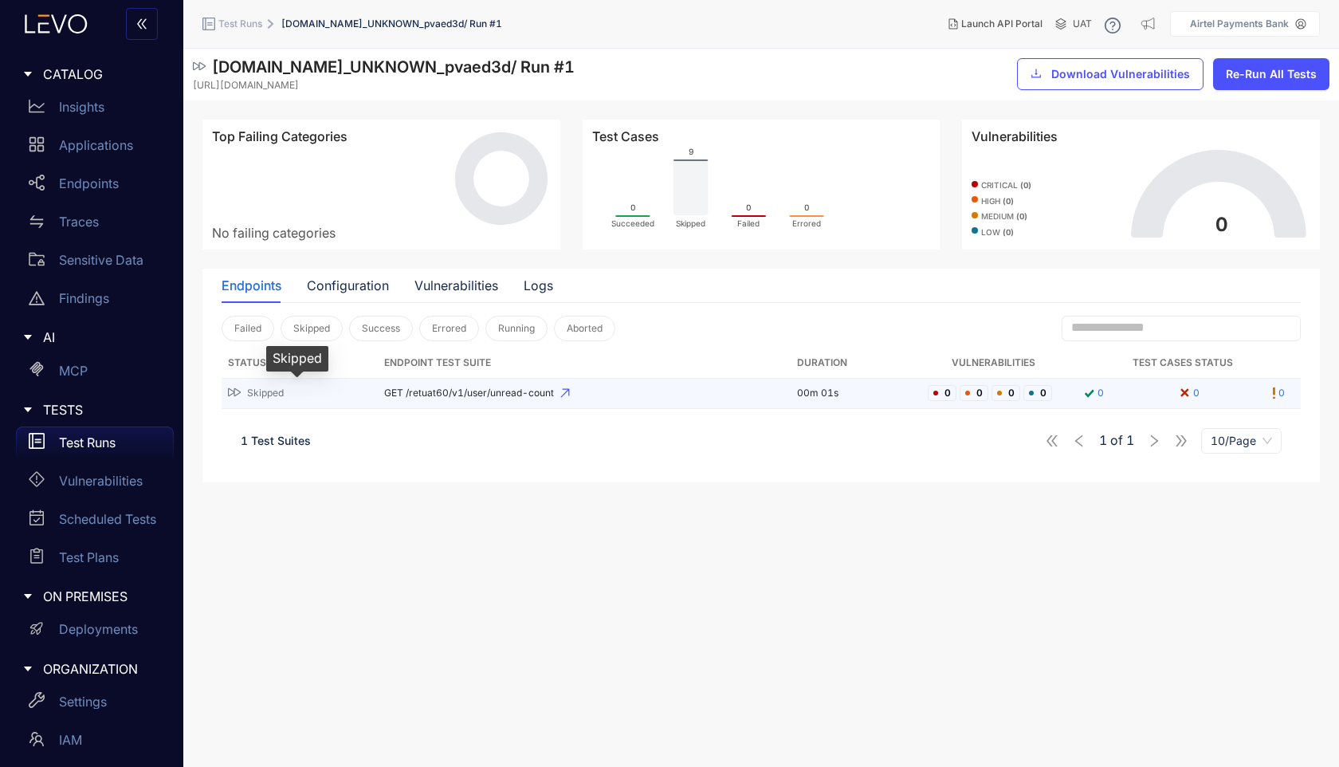
click at [284, 391] on span "Skipped" at bounding box center [265, 392] width 37 height 11
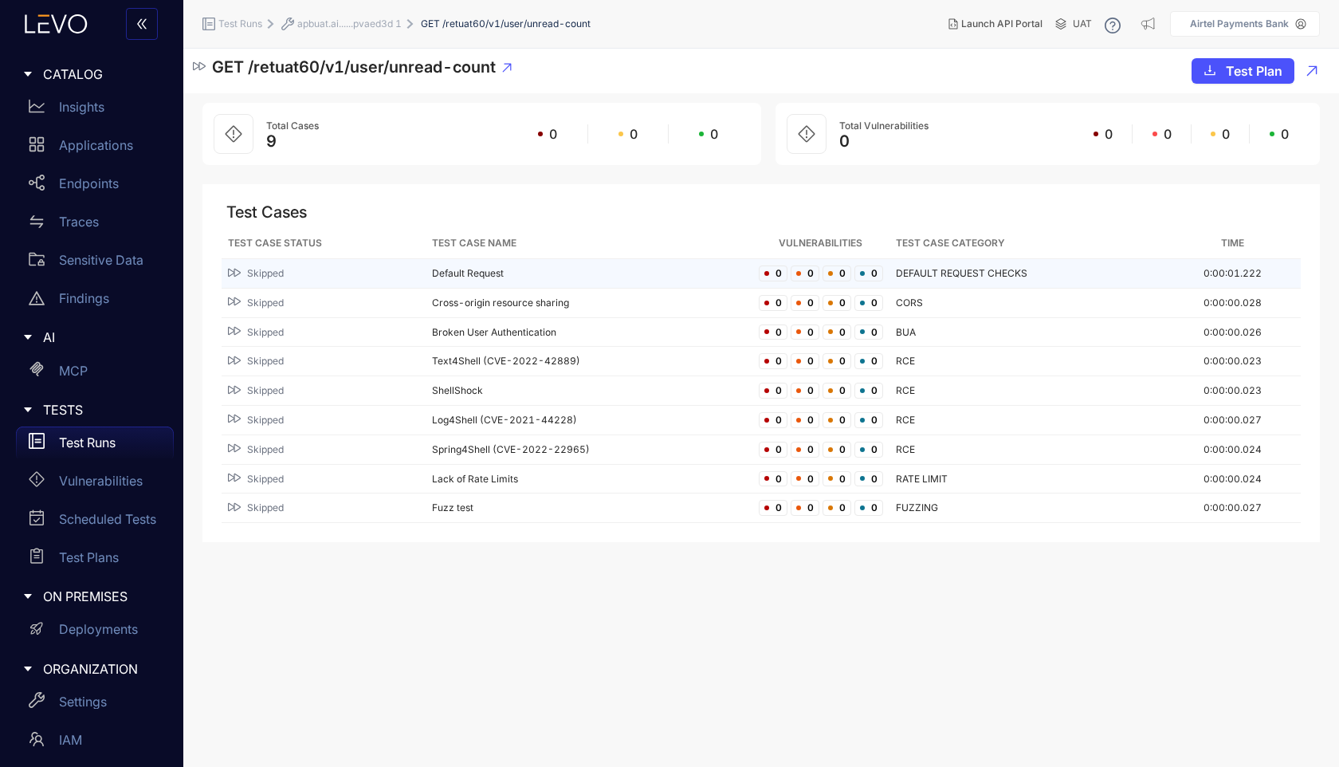
click at [306, 273] on div "Skipped" at bounding box center [323, 273] width 191 height 15
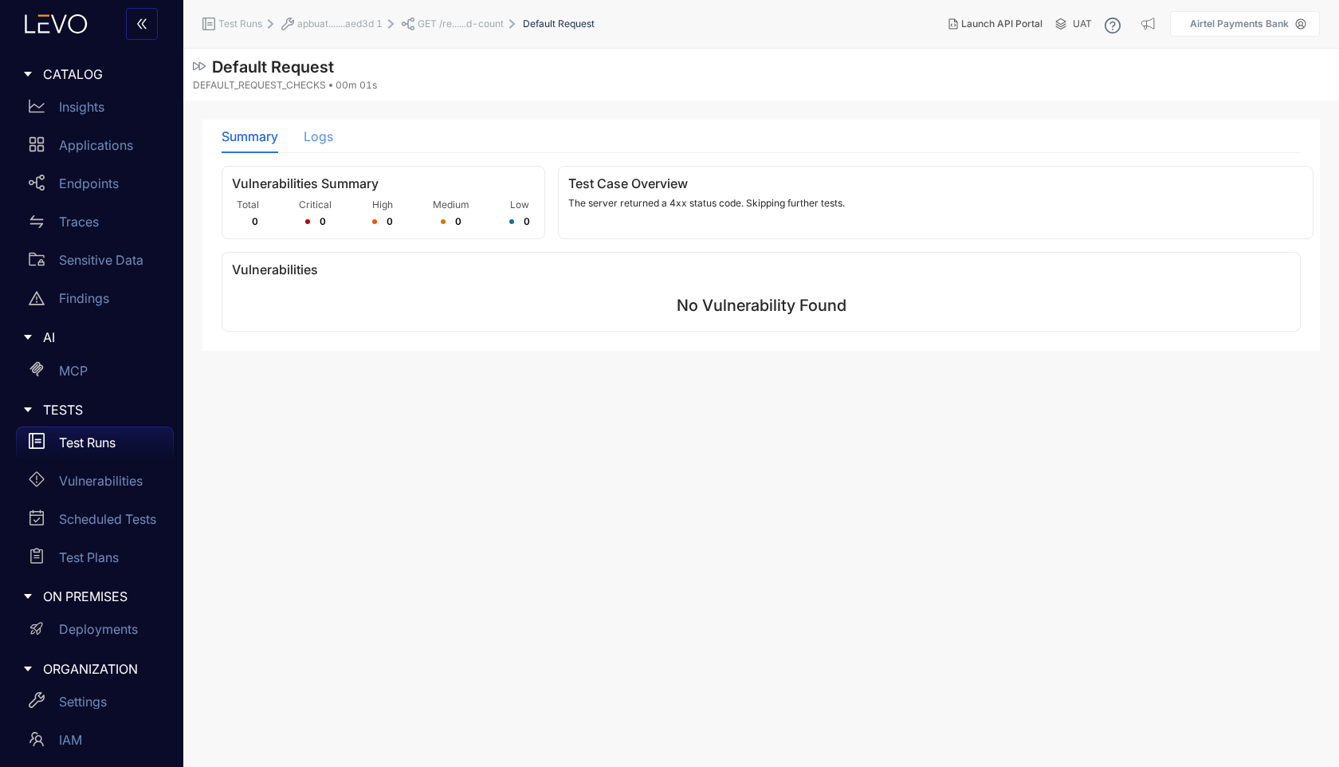
click at [324, 147] on div "Logs" at bounding box center [318, 136] width 29 height 33
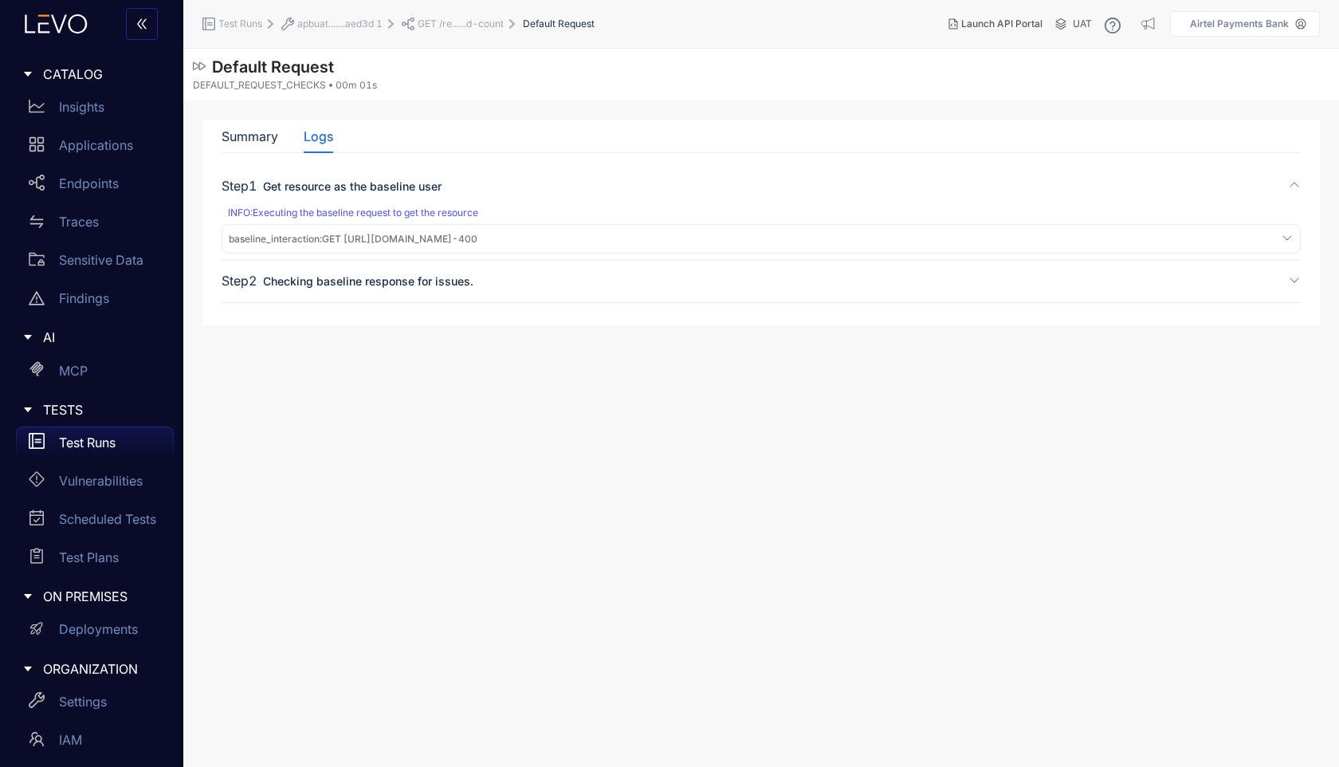
click at [322, 239] on span "baseline_interaction :" at bounding box center [275, 239] width 93 height 12
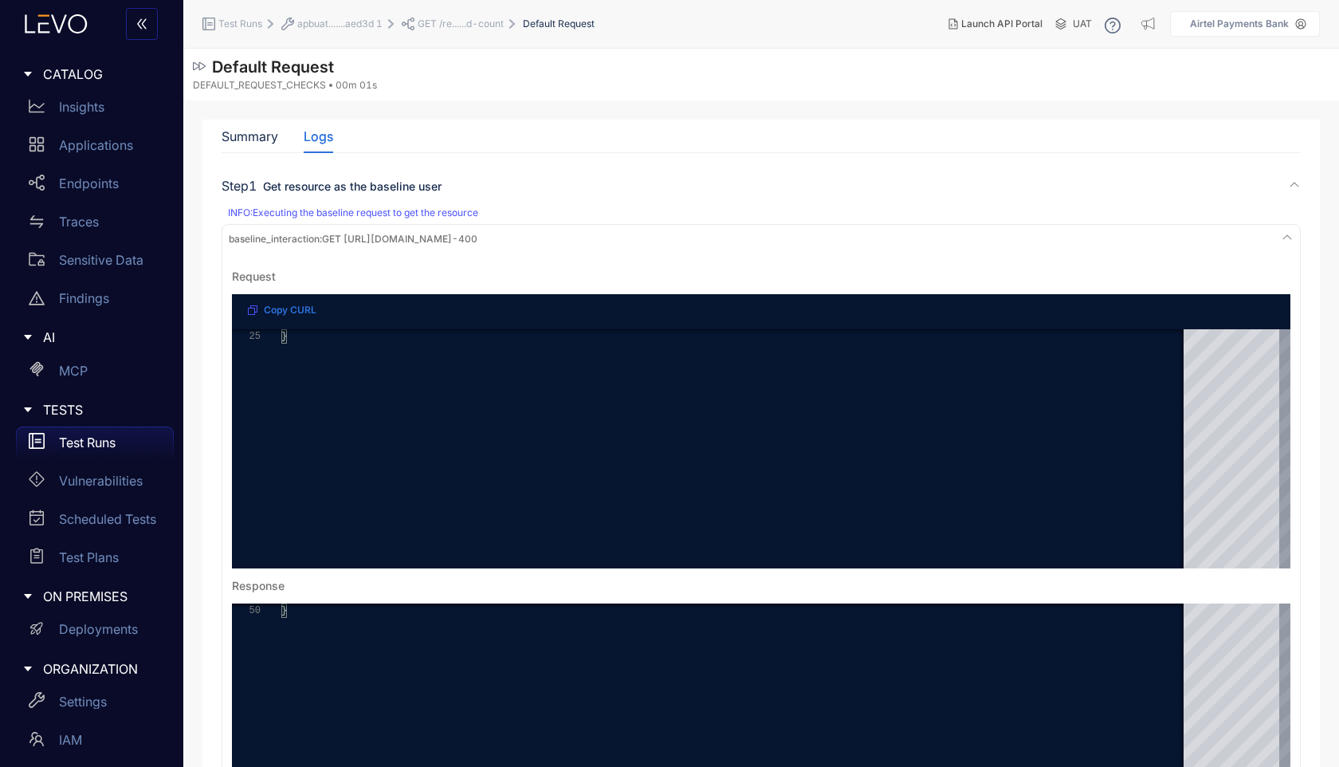
click at [352, 30] on li "apbuat.......aed3d 1" at bounding box center [341, 24] width 120 height 29
click at [354, 28] on span "apbuat.......aed3d 1" at bounding box center [339, 23] width 85 height 11
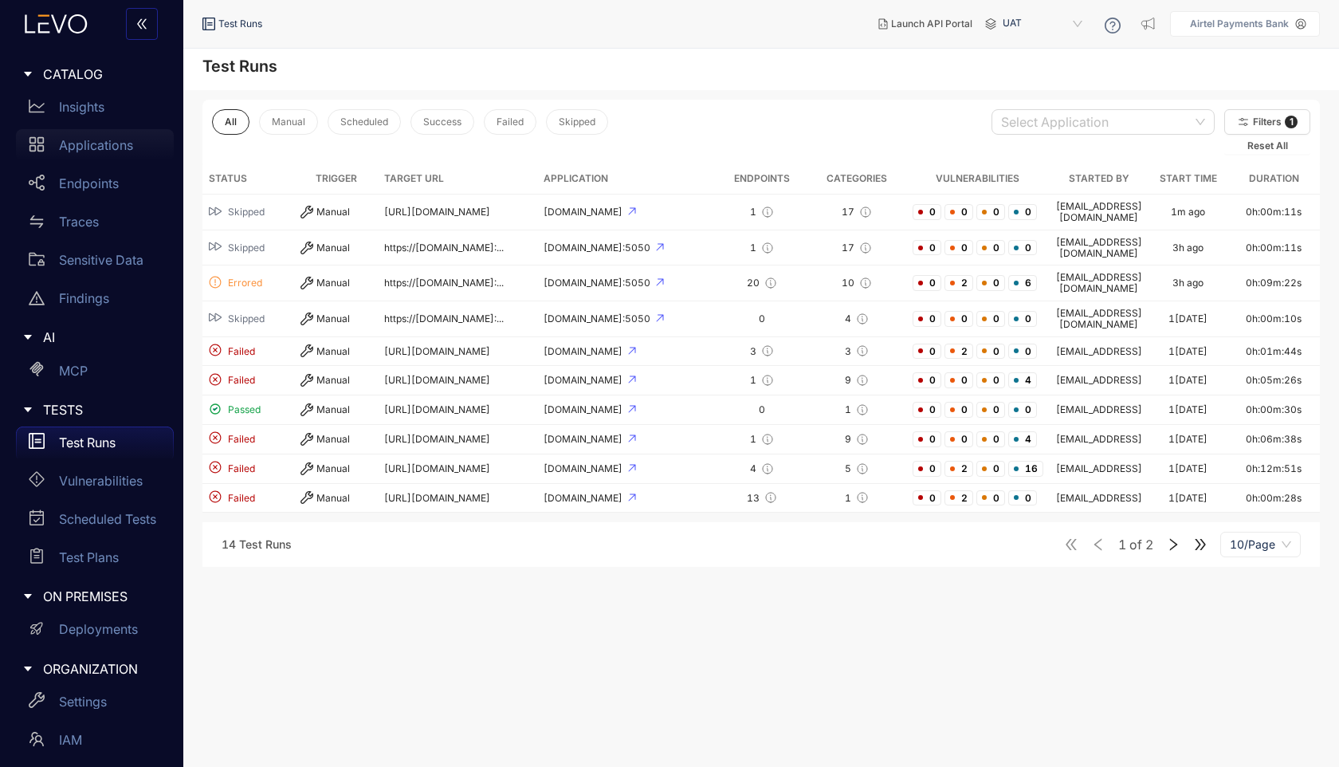
click at [111, 149] on p "Applications" at bounding box center [96, 145] width 74 height 14
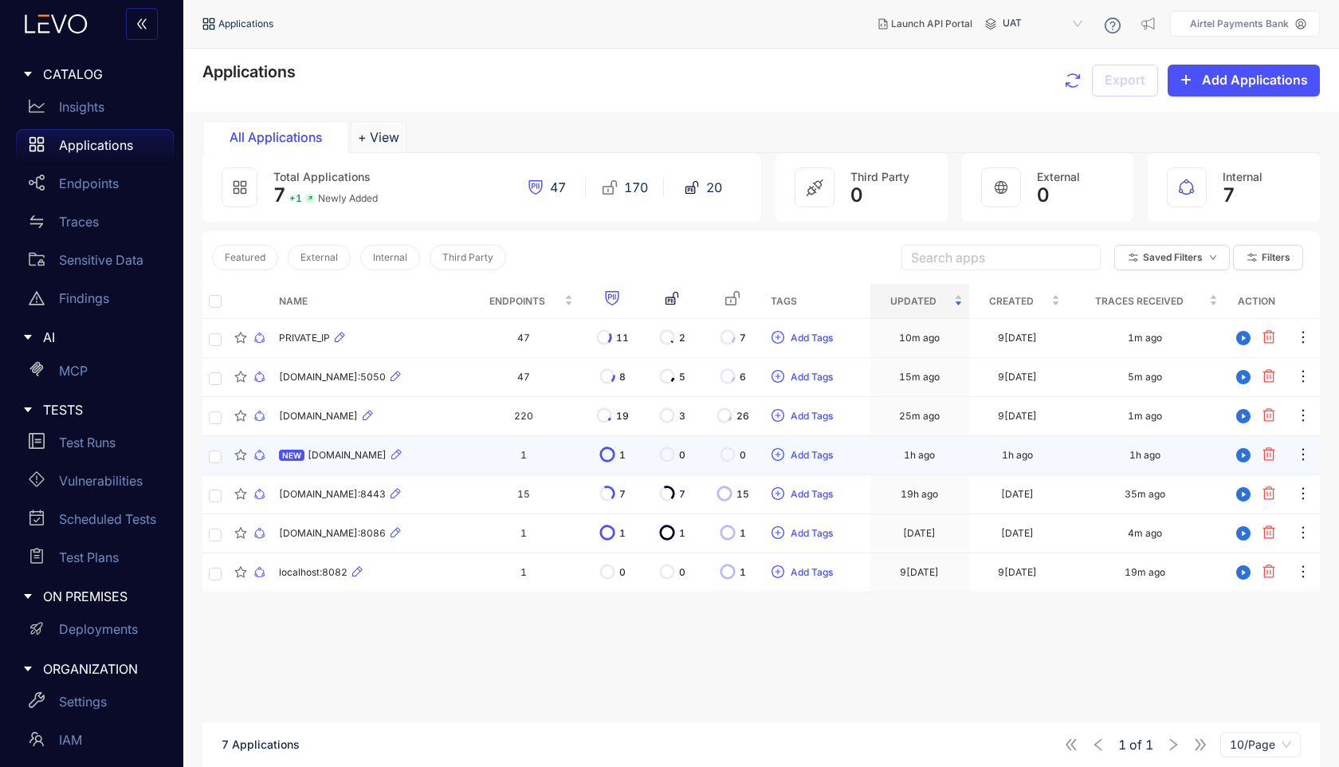
click at [387, 458] on span "apb.airtelpaymentsuat.bank.in" at bounding box center [347, 455] width 79 height 11
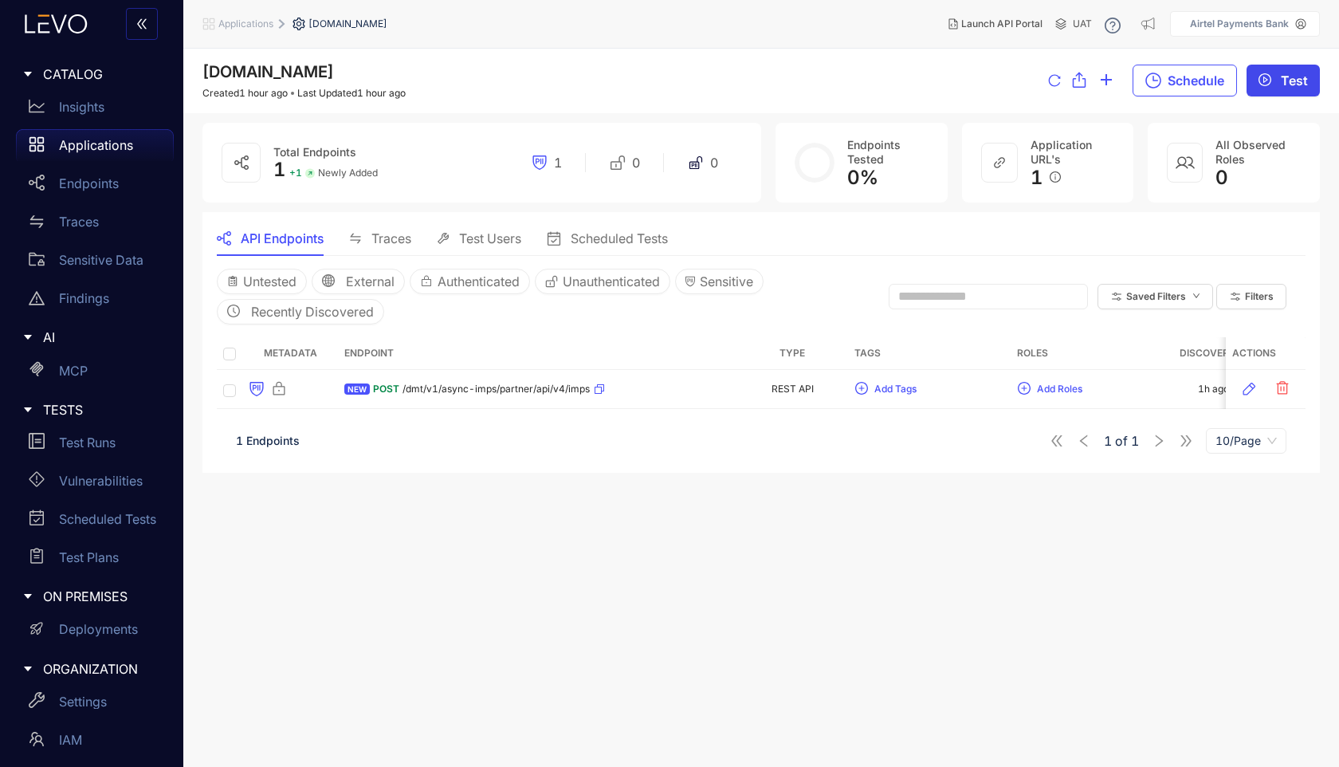
click at [1268, 79] on icon "play-circle" at bounding box center [1265, 79] width 13 height 13
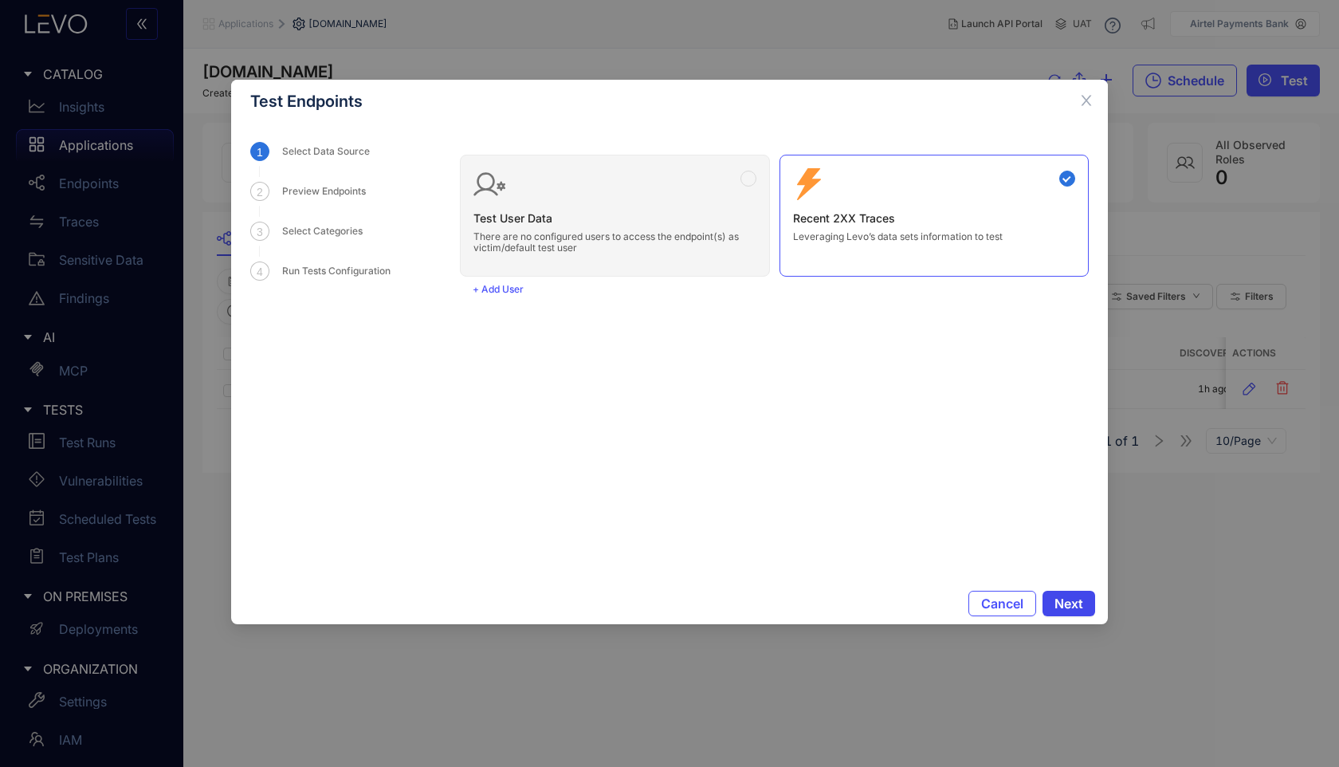
drag, startPoint x: 971, startPoint y: 567, endPoint x: 1075, endPoint y: 600, distance: 108.9
click at [1075, 600] on span "Next" at bounding box center [1069, 603] width 29 height 14
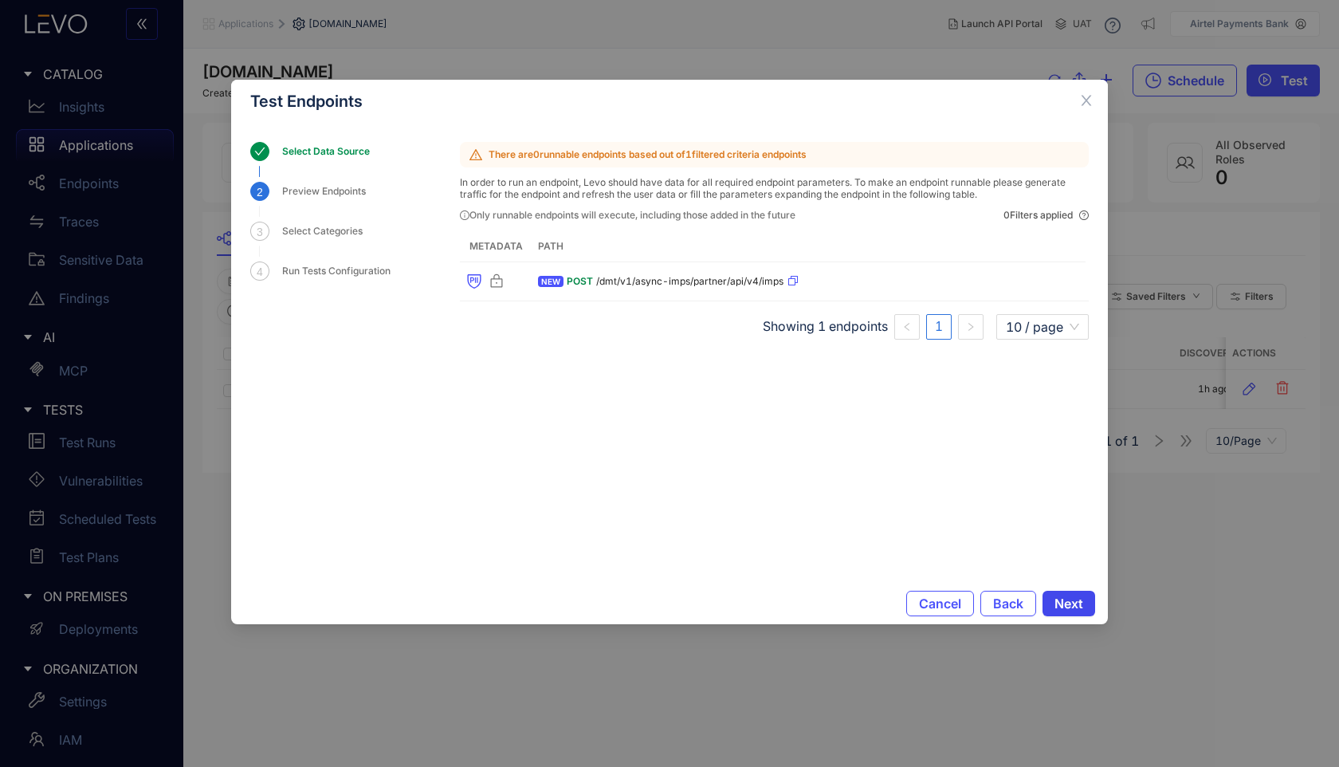
click at [1075, 600] on span "Next" at bounding box center [1069, 603] width 29 height 14
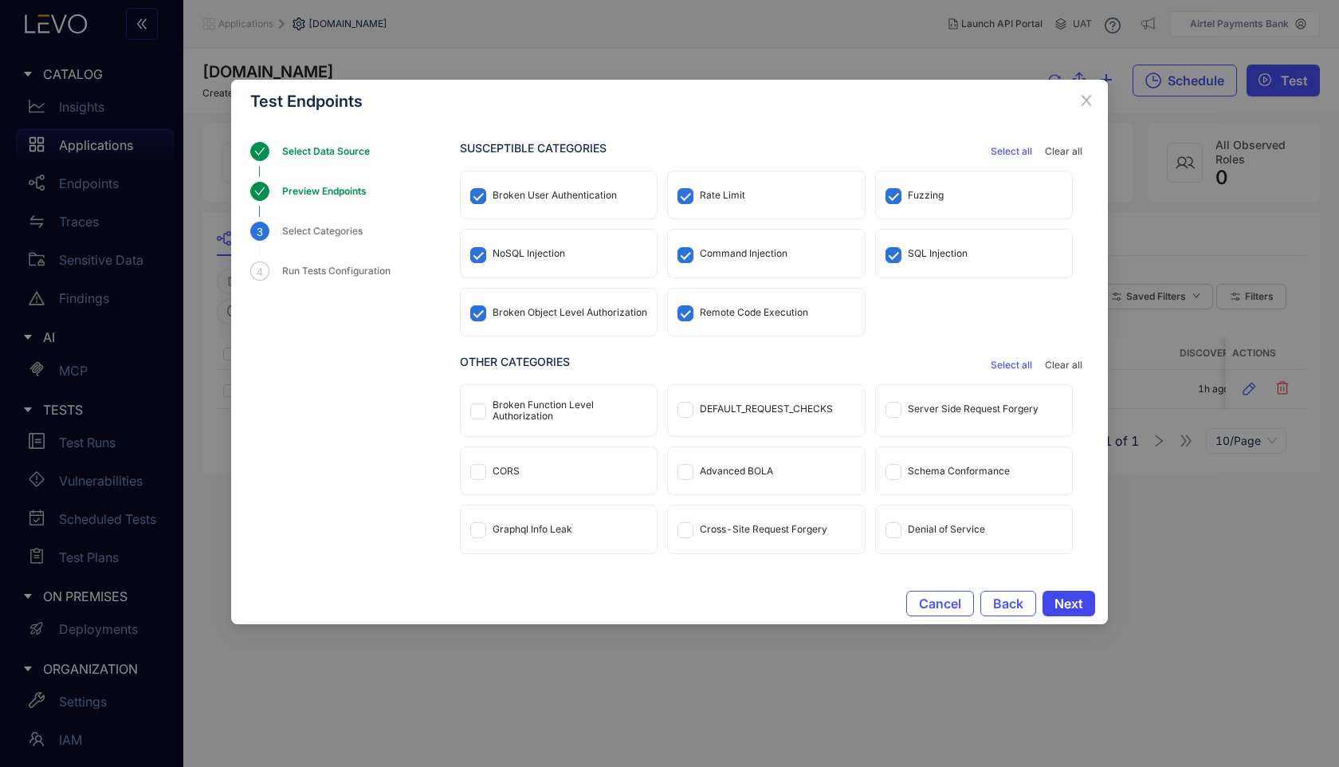
click at [1075, 600] on span "Next" at bounding box center [1069, 603] width 29 height 14
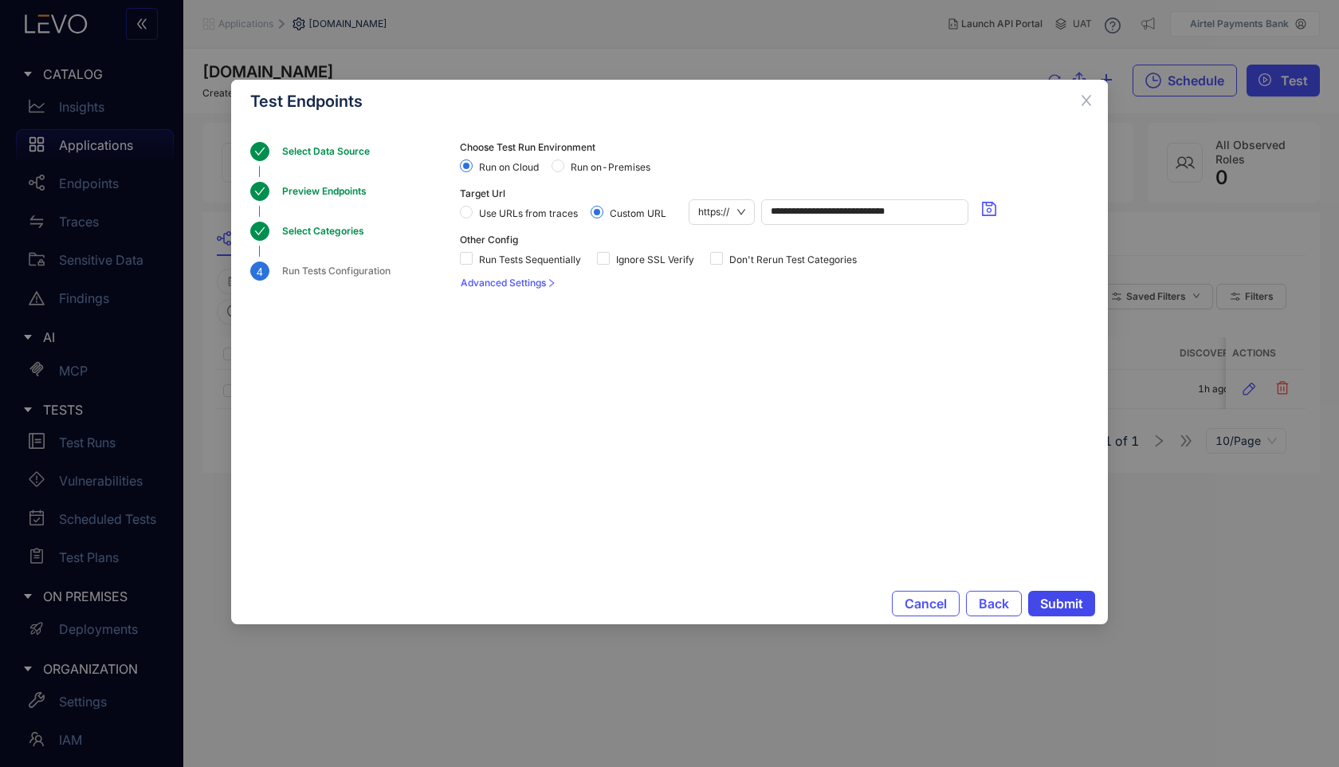
click at [1075, 600] on span "Submit" at bounding box center [1061, 603] width 43 height 14
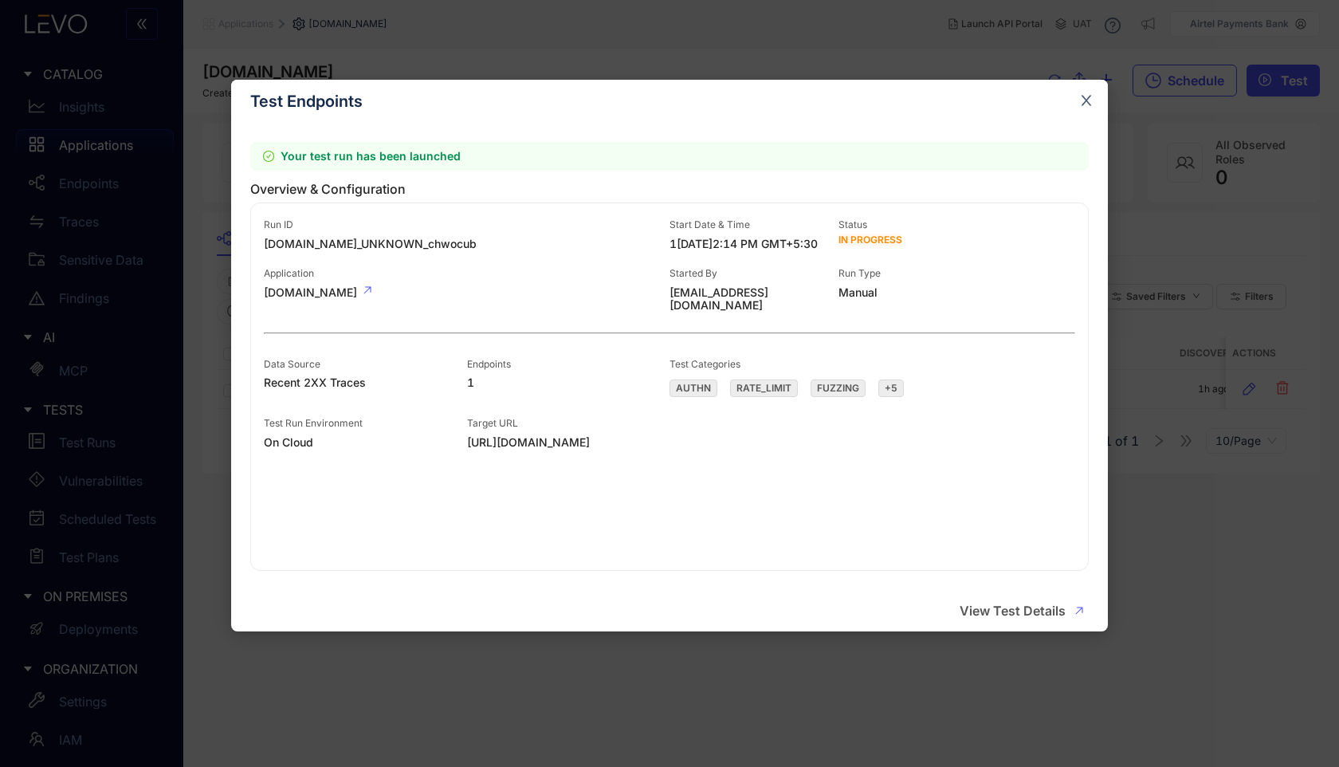
click at [1084, 109] on span "Close" at bounding box center [1086, 101] width 43 height 43
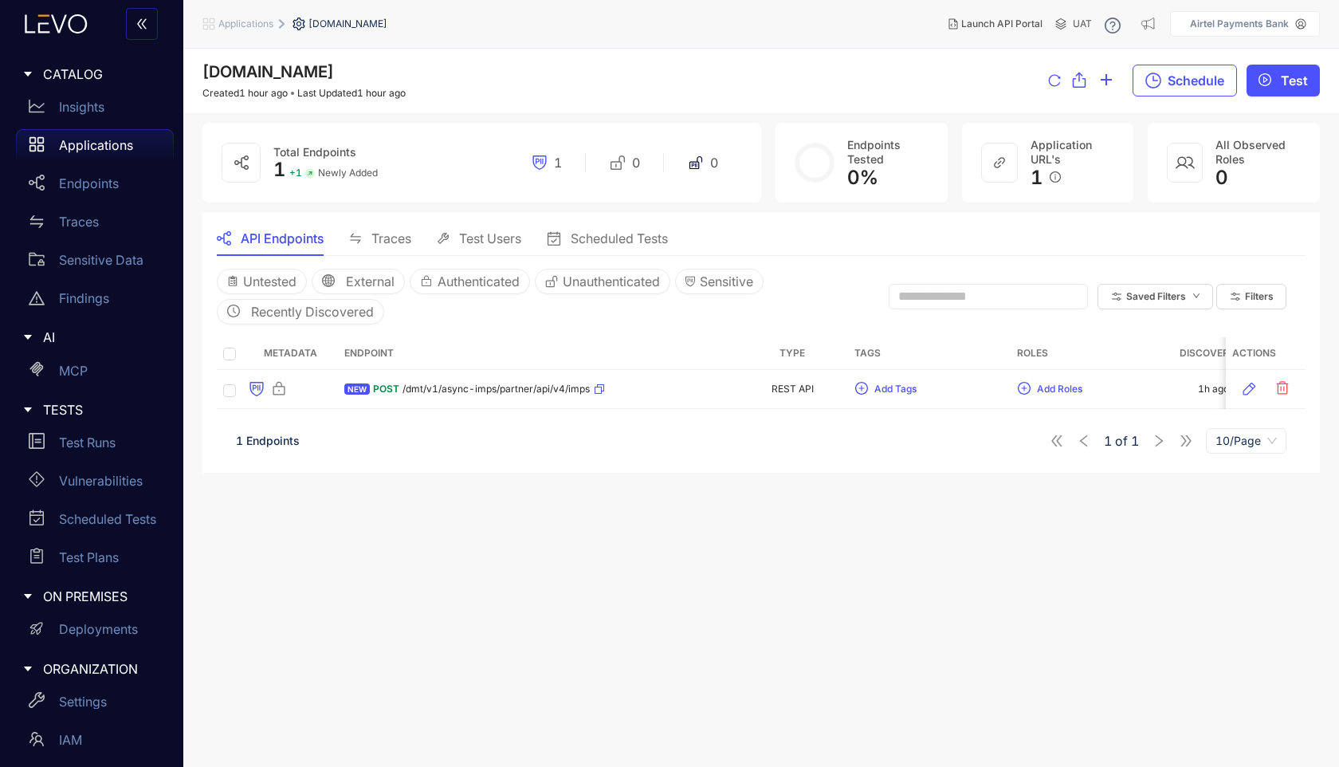
click at [253, 28] on span "Applications" at bounding box center [245, 23] width 55 height 11
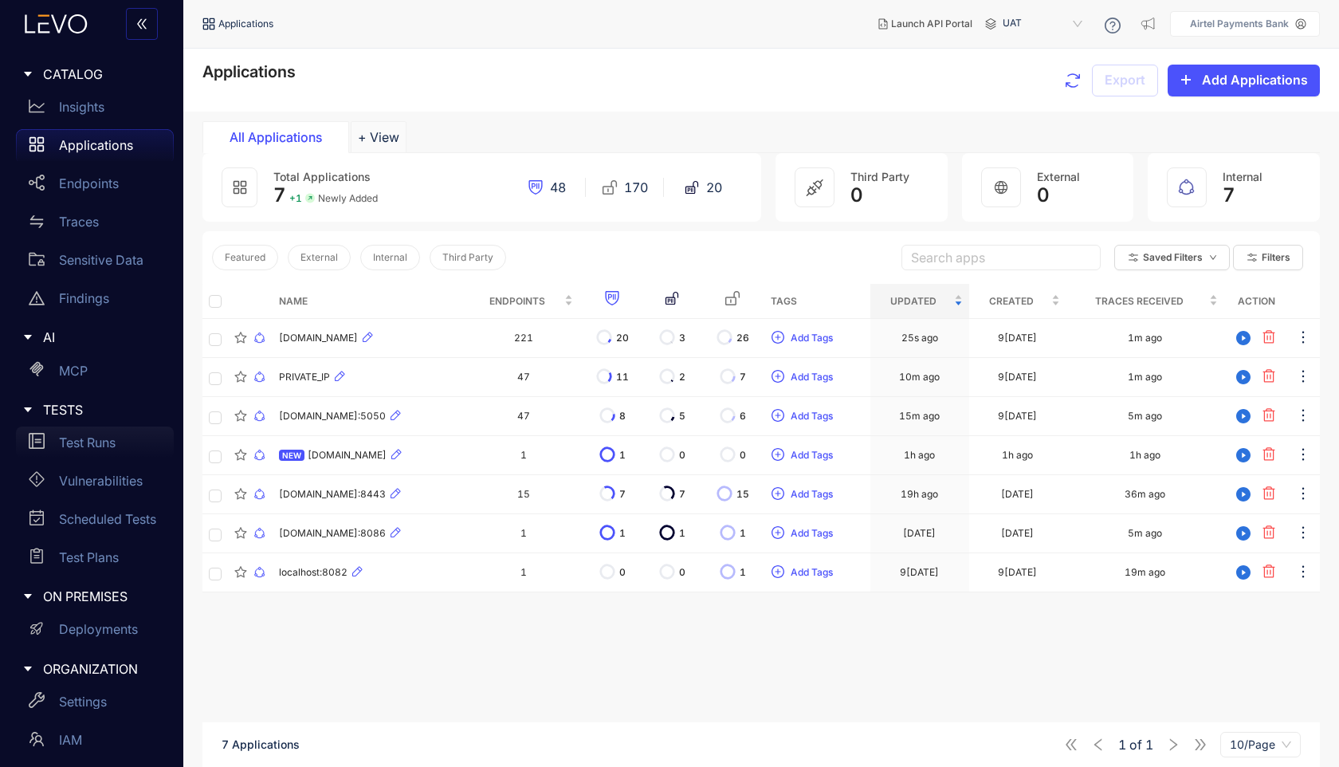
click at [98, 442] on p "Test Runs" at bounding box center [87, 442] width 57 height 14
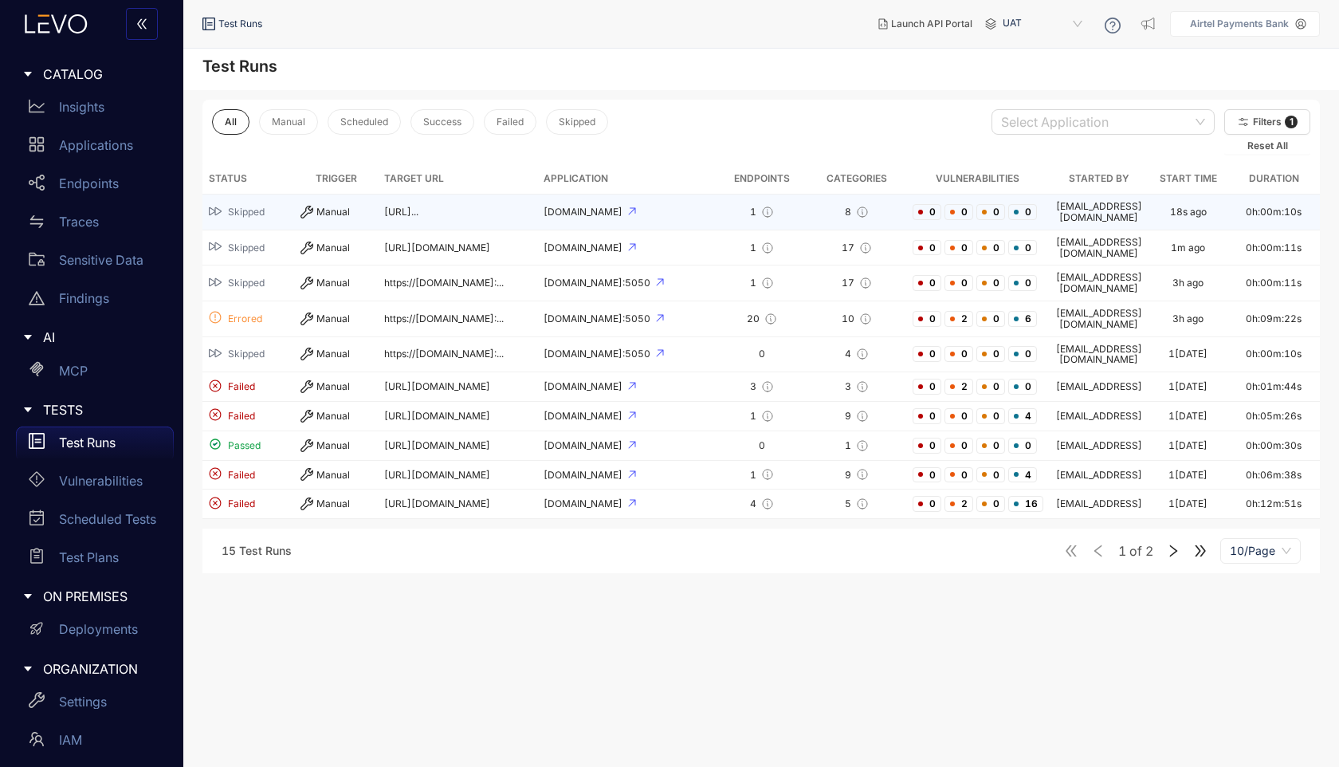
click at [255, 205] on span "Skipped" at bounding box center [248, 212] width 79 height 15
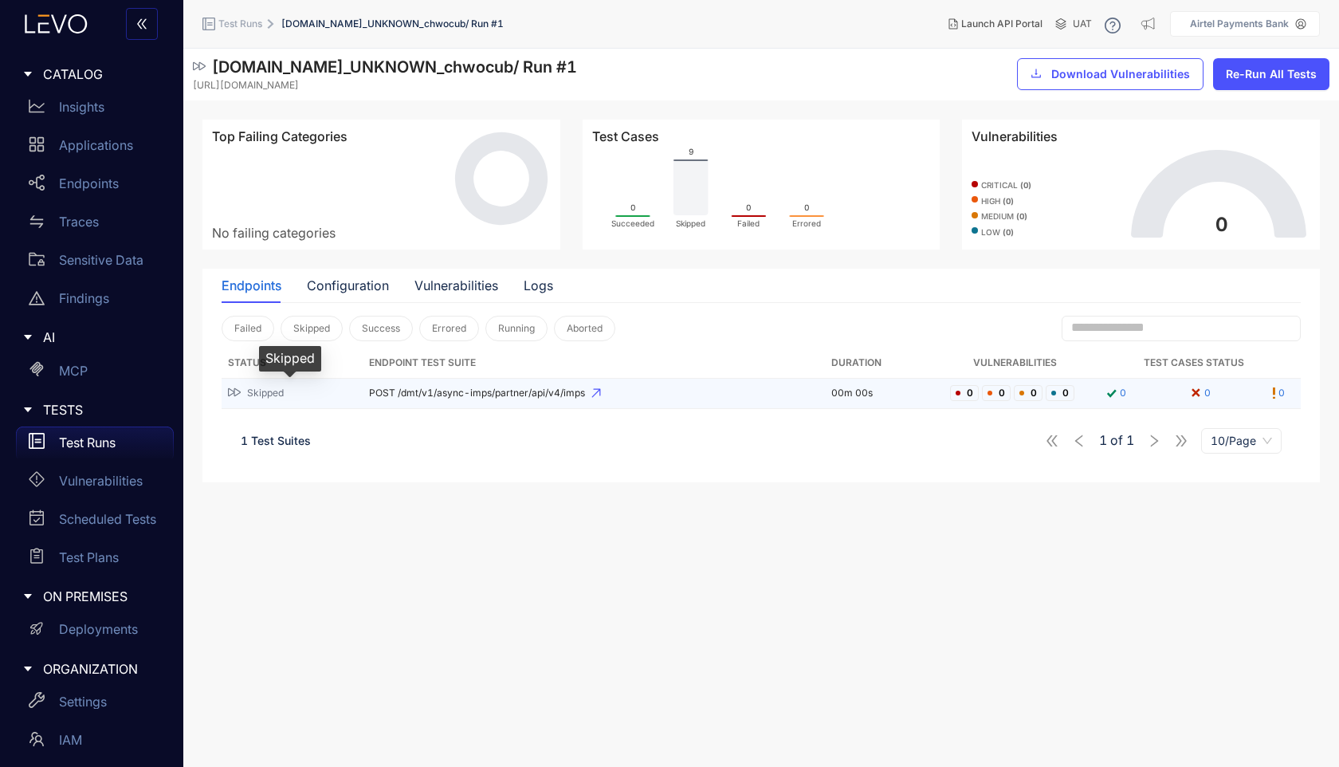
click at [340, 390] on div "Skipped" at bounding box center [289, 393] width 122 height 15
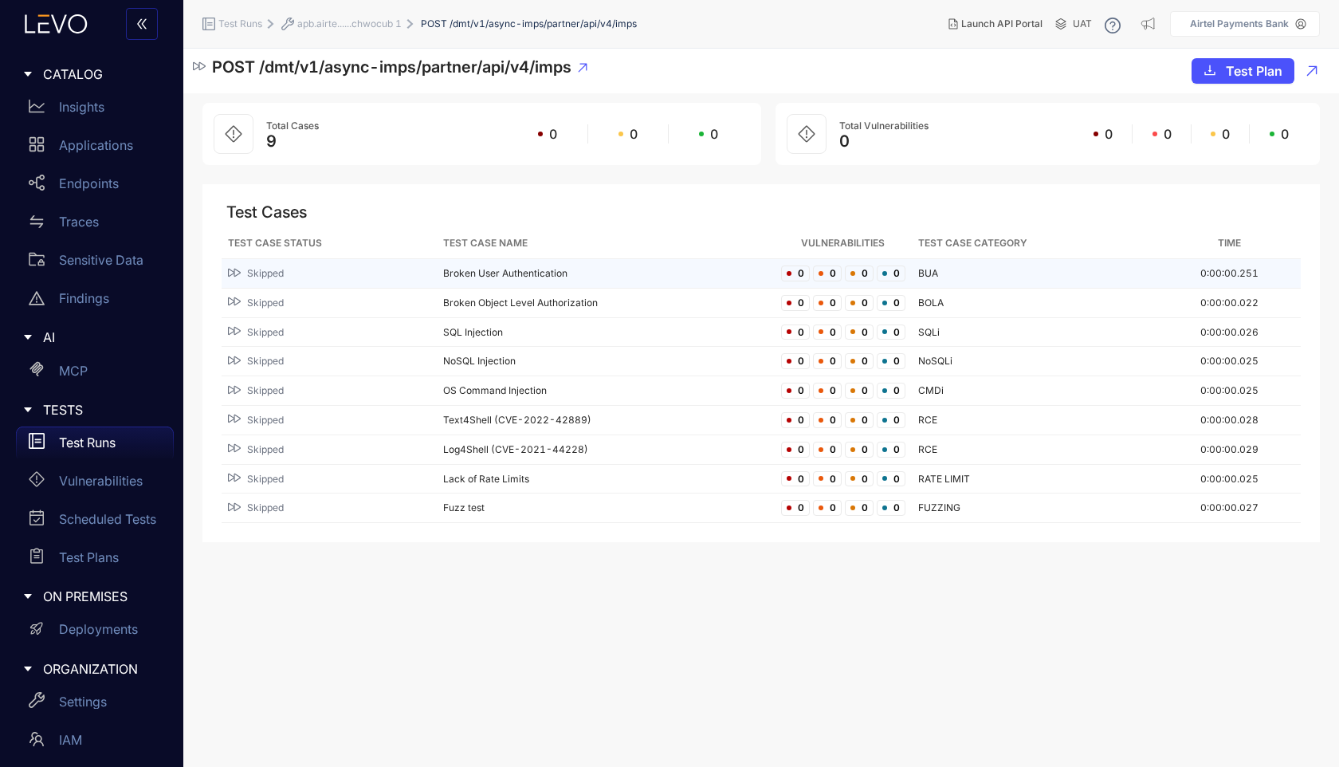
click at [275, 269] on span "Skipped" at bounding box center [265, 273] width 37 height 11
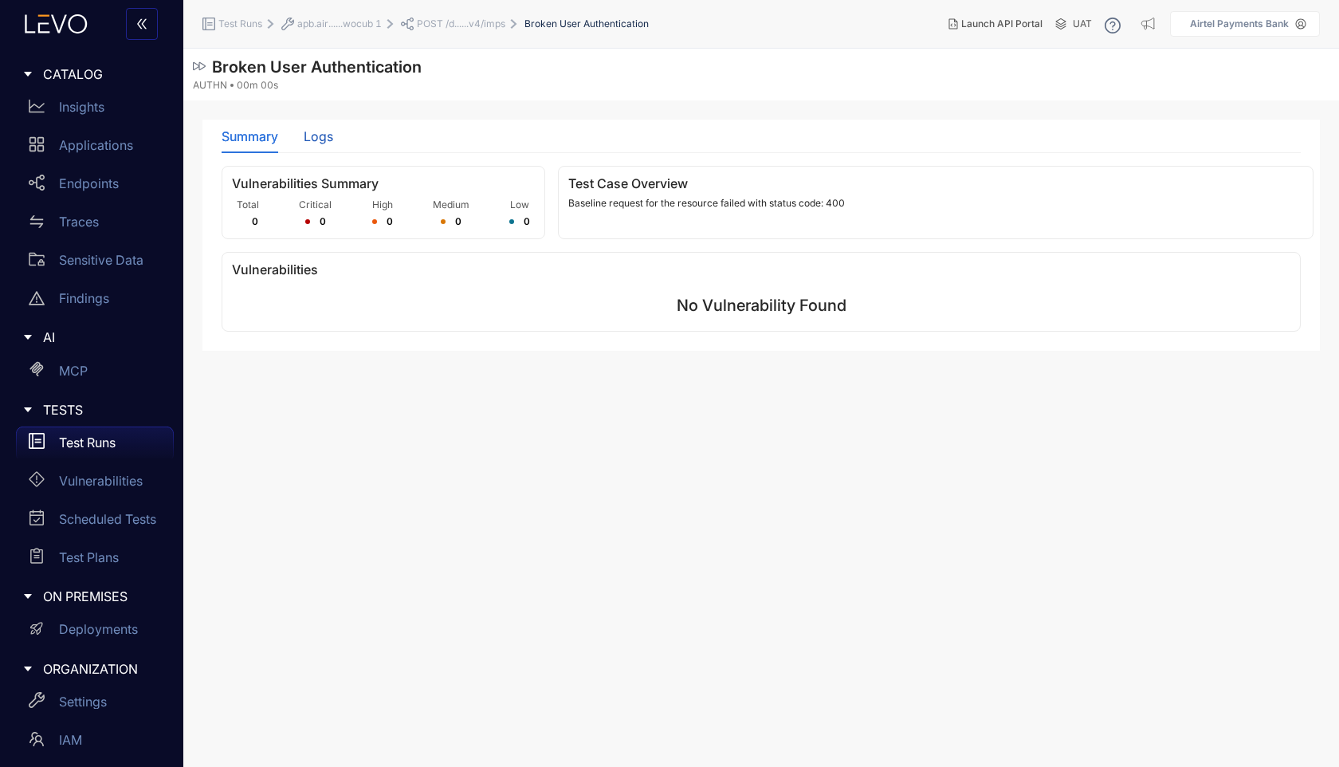
click at [323, 134] on div "Logs" at bounding box center [318, 136] width 29 height 14
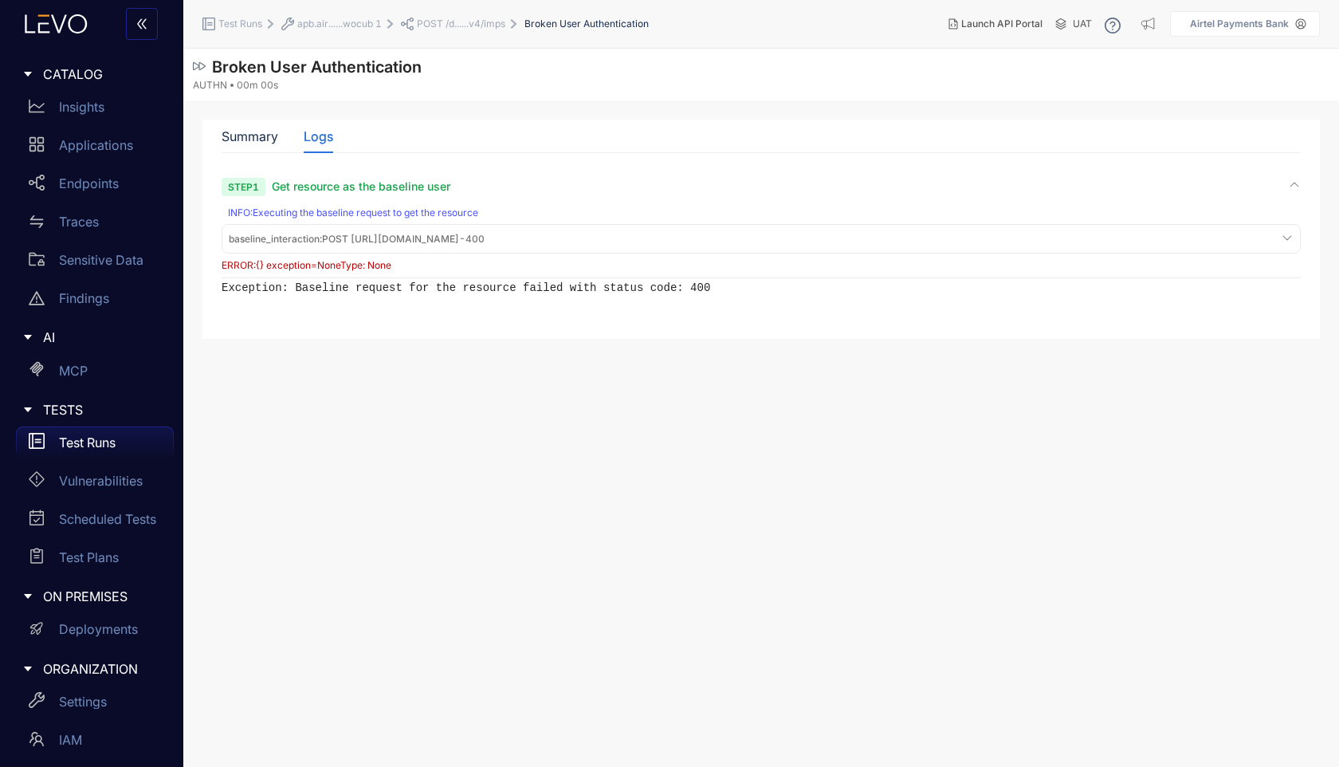
click at [77, 438] on p "Test Runs" at bounding box center [87, 442] width 57 height 14
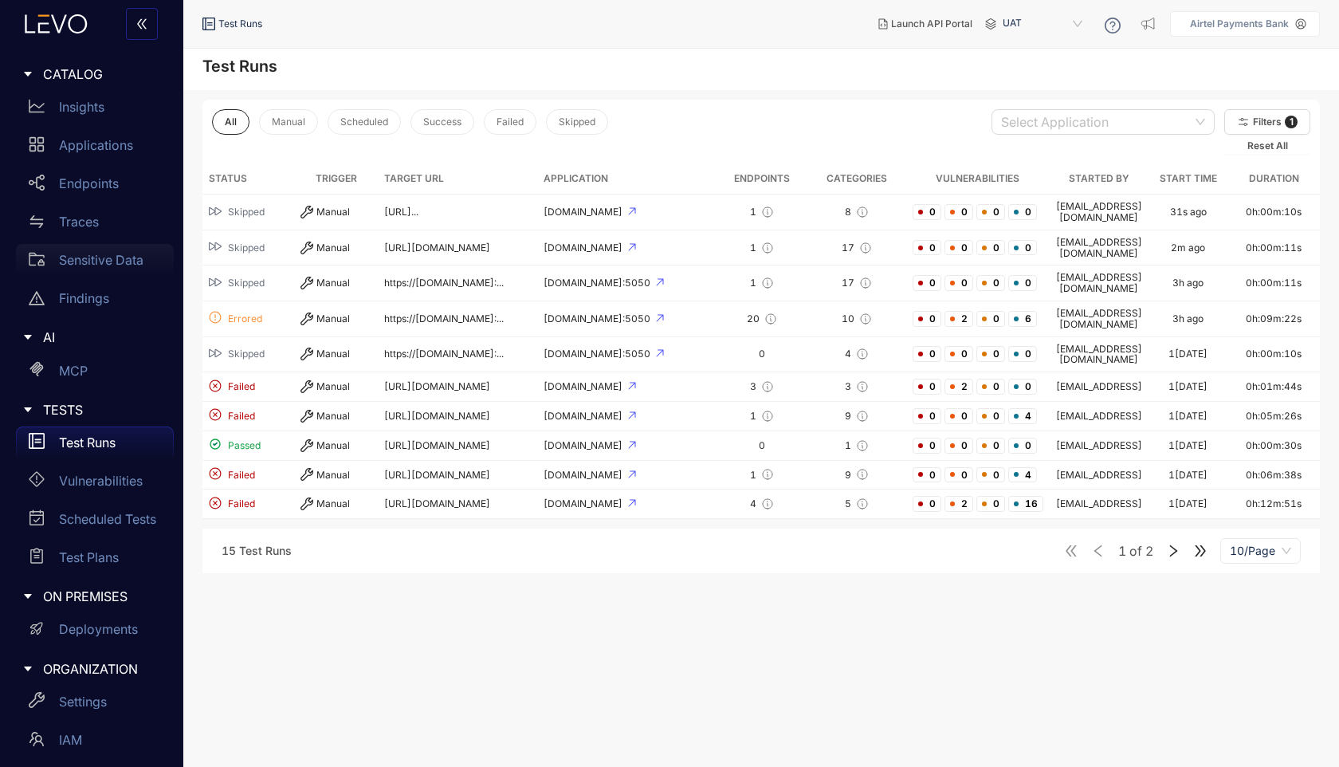
click at [102, 256] on p "Sensitive Data" at bounding box center [101, 260] width 84 height 14
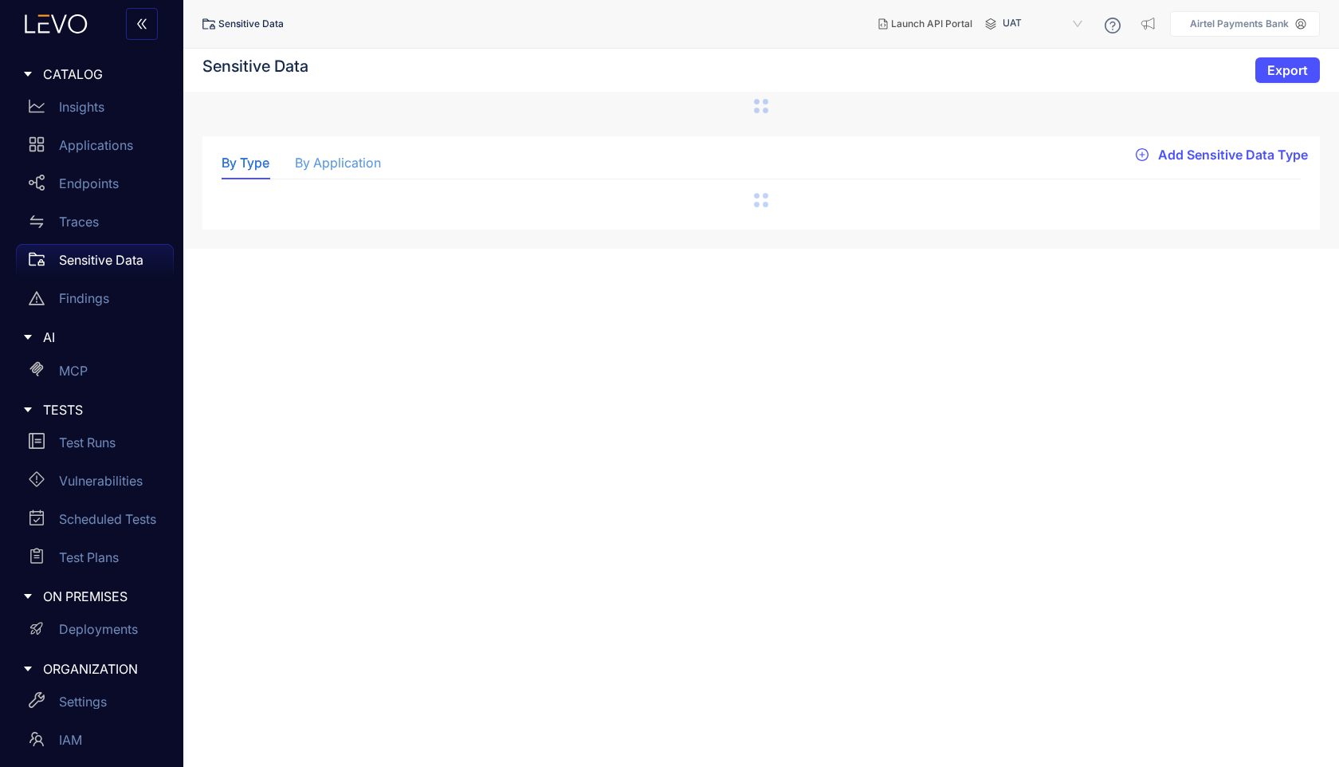
click at [340, 173] on div "By Application" at bounding box center [338, 162] width 86 height 33
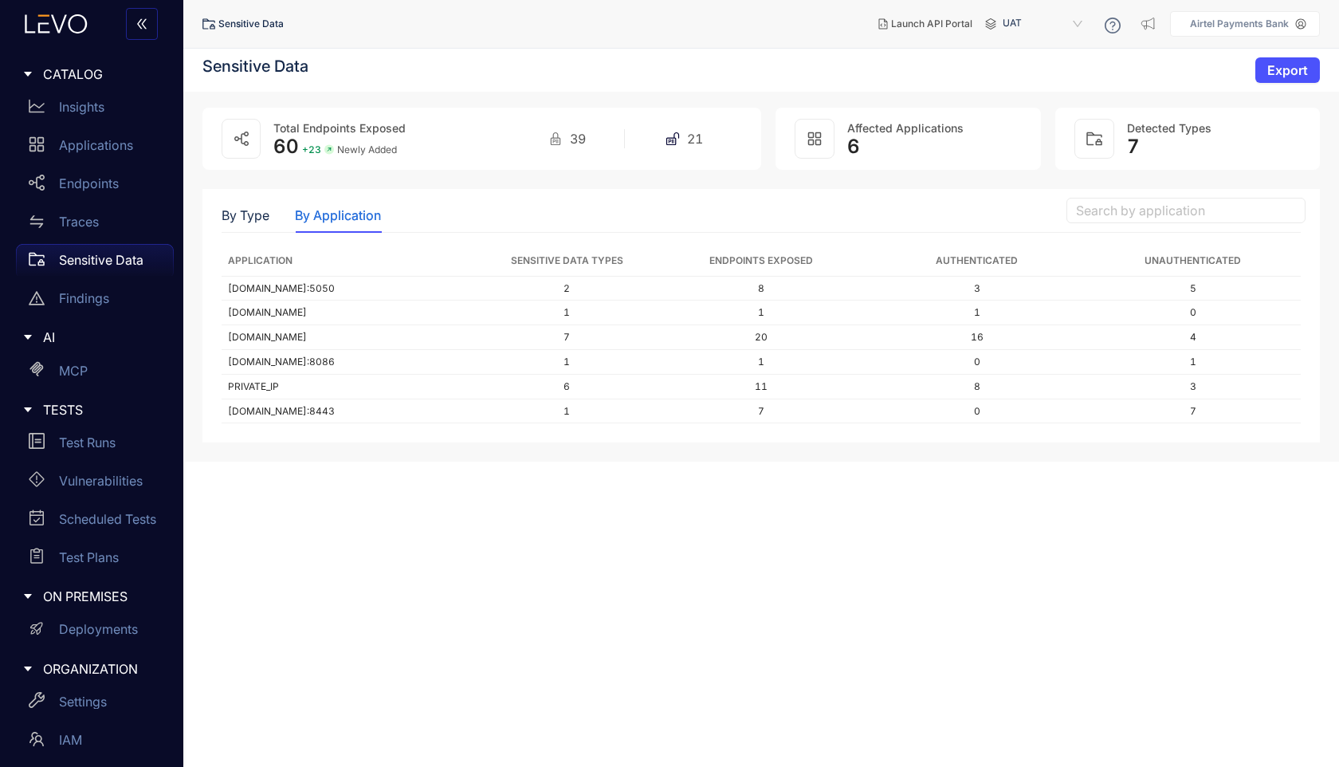
scroll to position [81, 0]
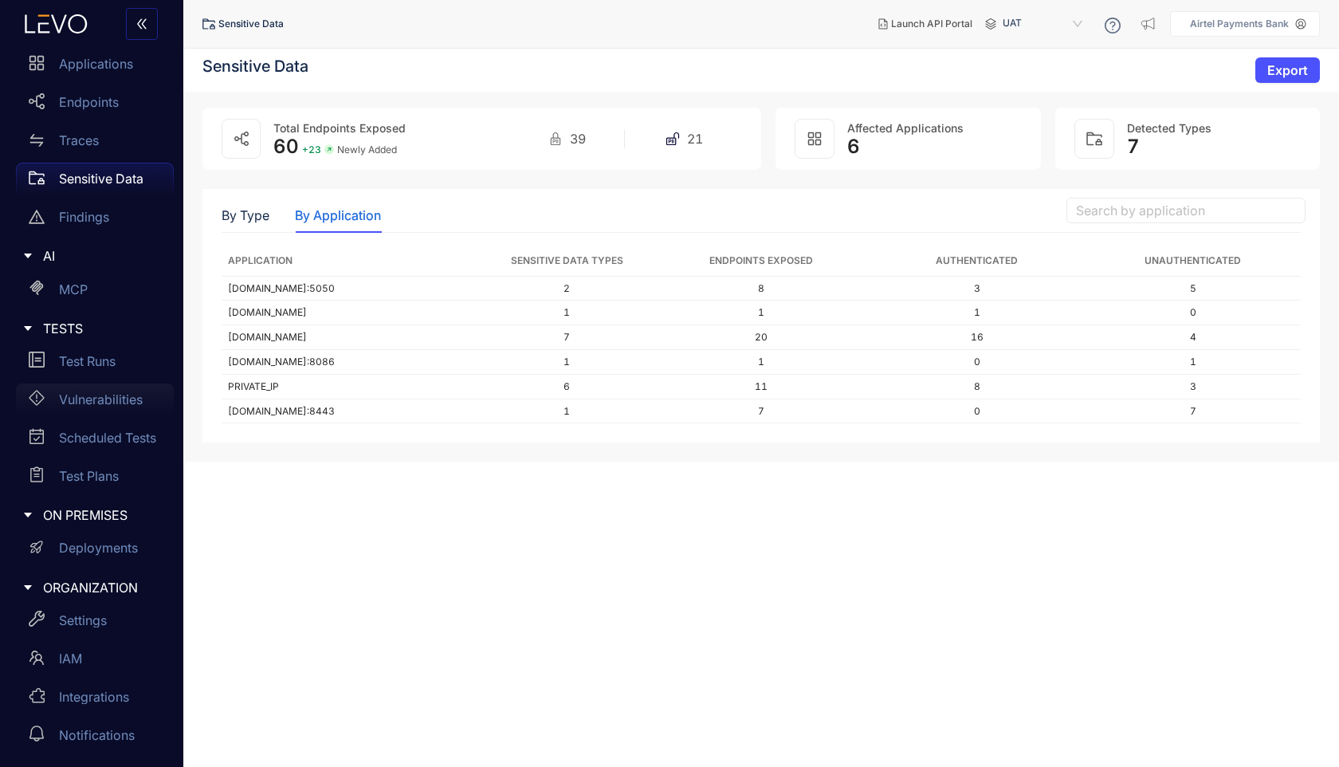
click at [119, 400] on p "Vulnerabilities" at bounding box center [101, 399] width 84 height 14
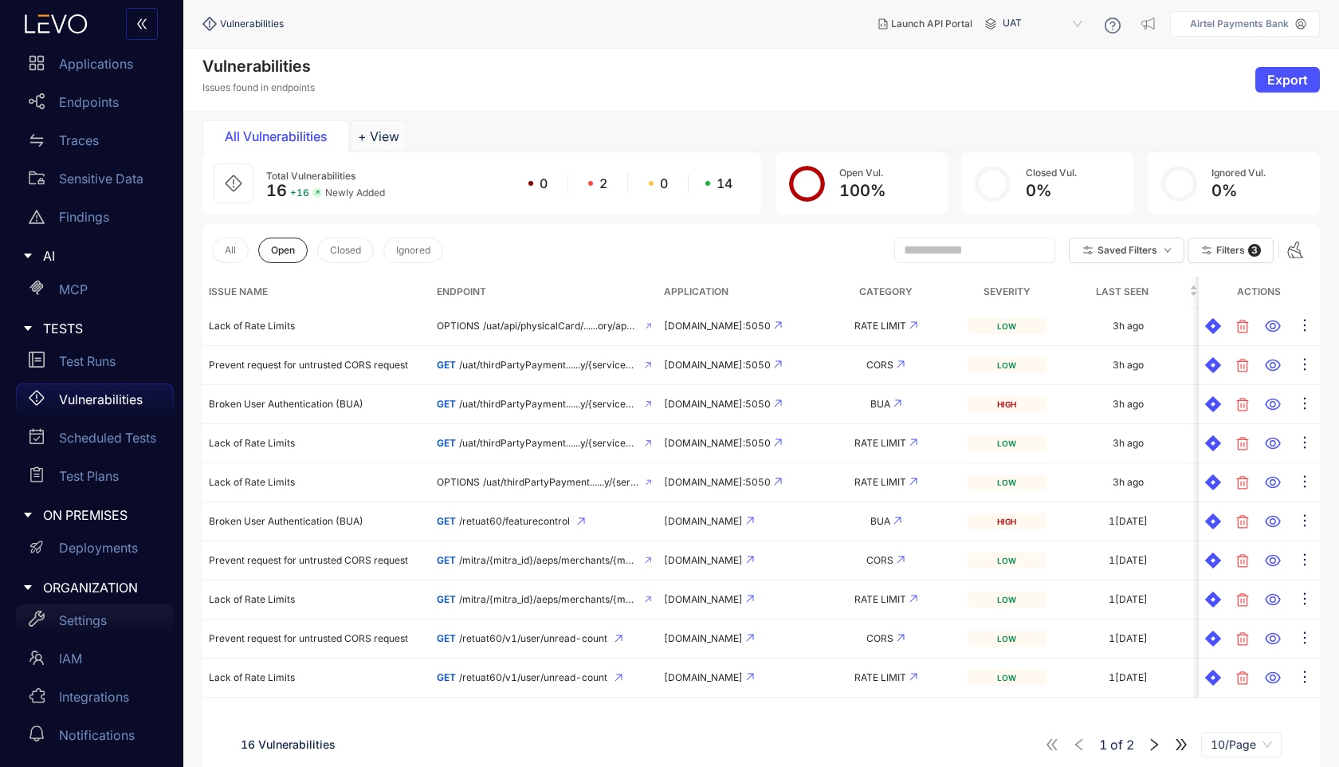
click at [92, 614] on p "Settings" at bounding box center [83, 620] width 48 height 14
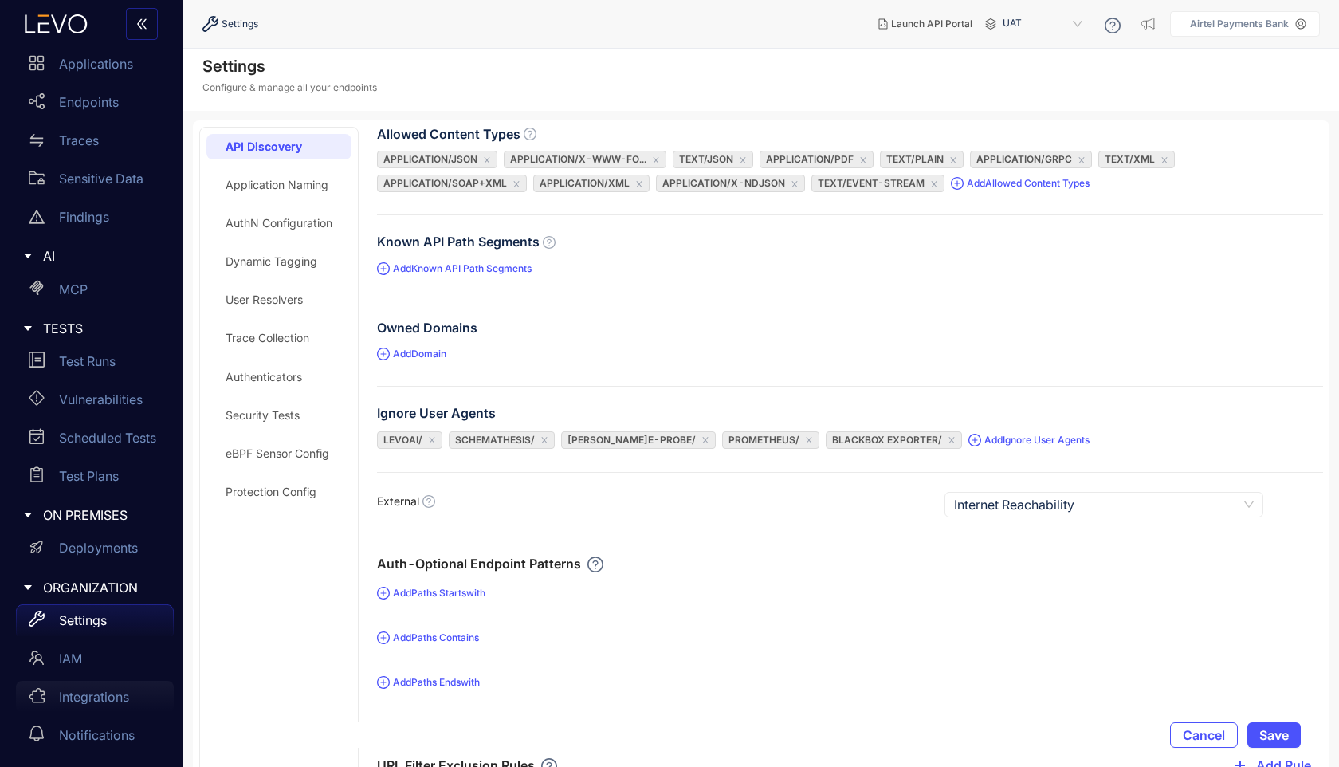
click at [92, 704] on div "Integrations" at bounding box center [95, 697] width 158 height 32
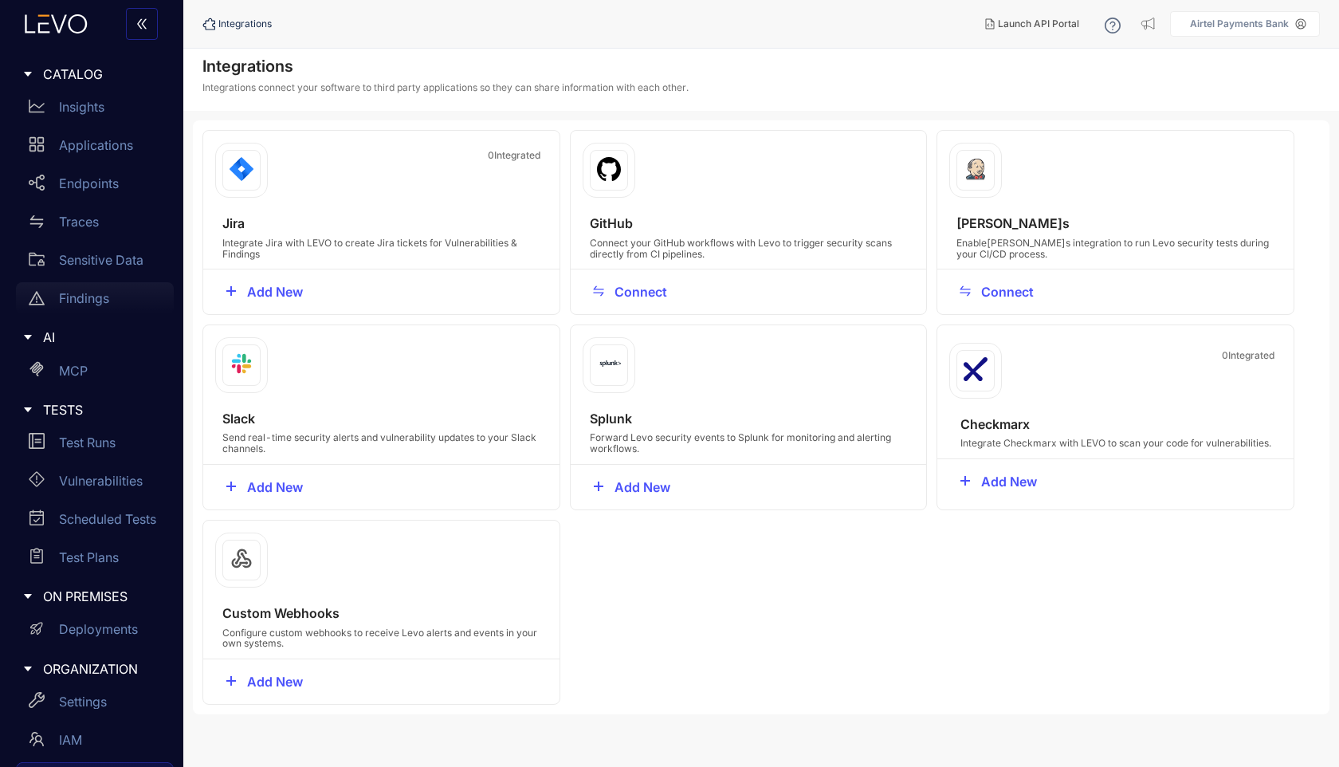
click at [91, 296] on p "Findings" at bounding box center [84, 298] width 50 height 14
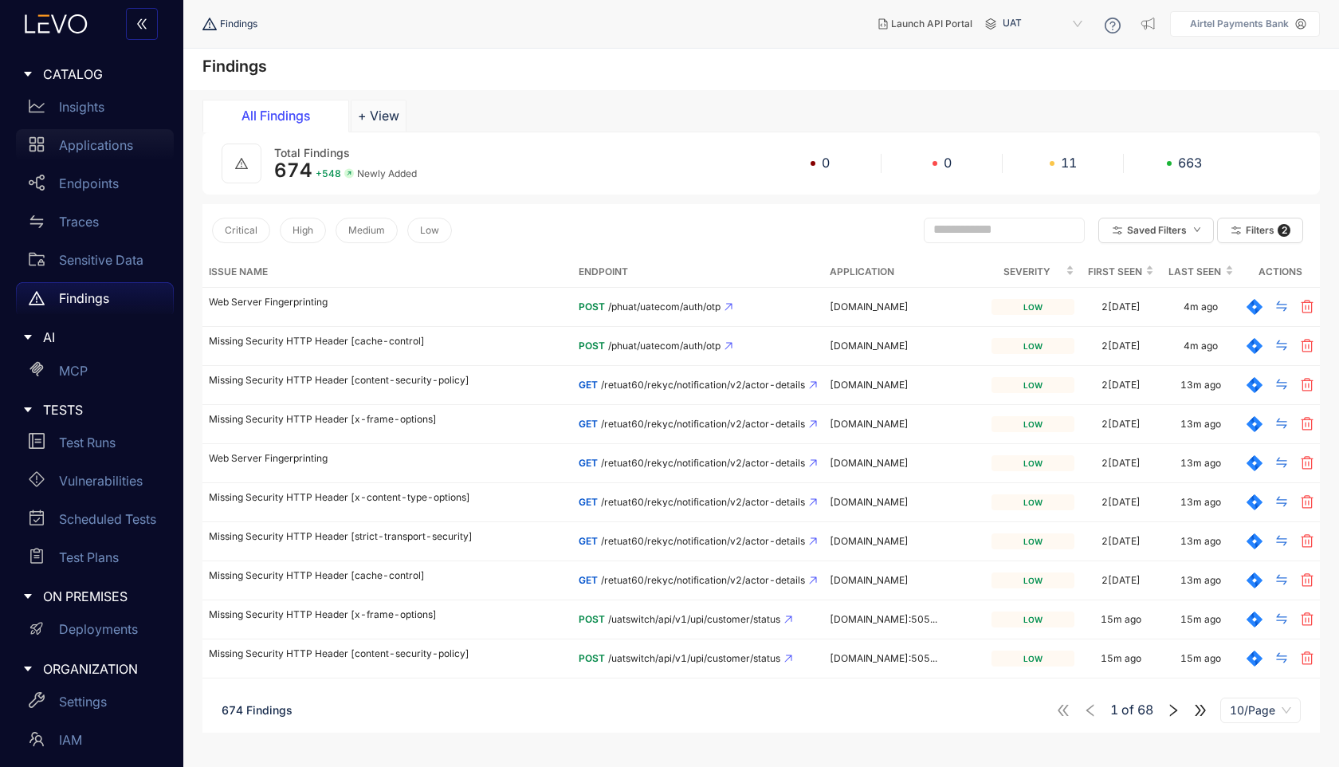
click at [124, 154] on div "Applications" at bounding box center [95, 145] width 158 height 32
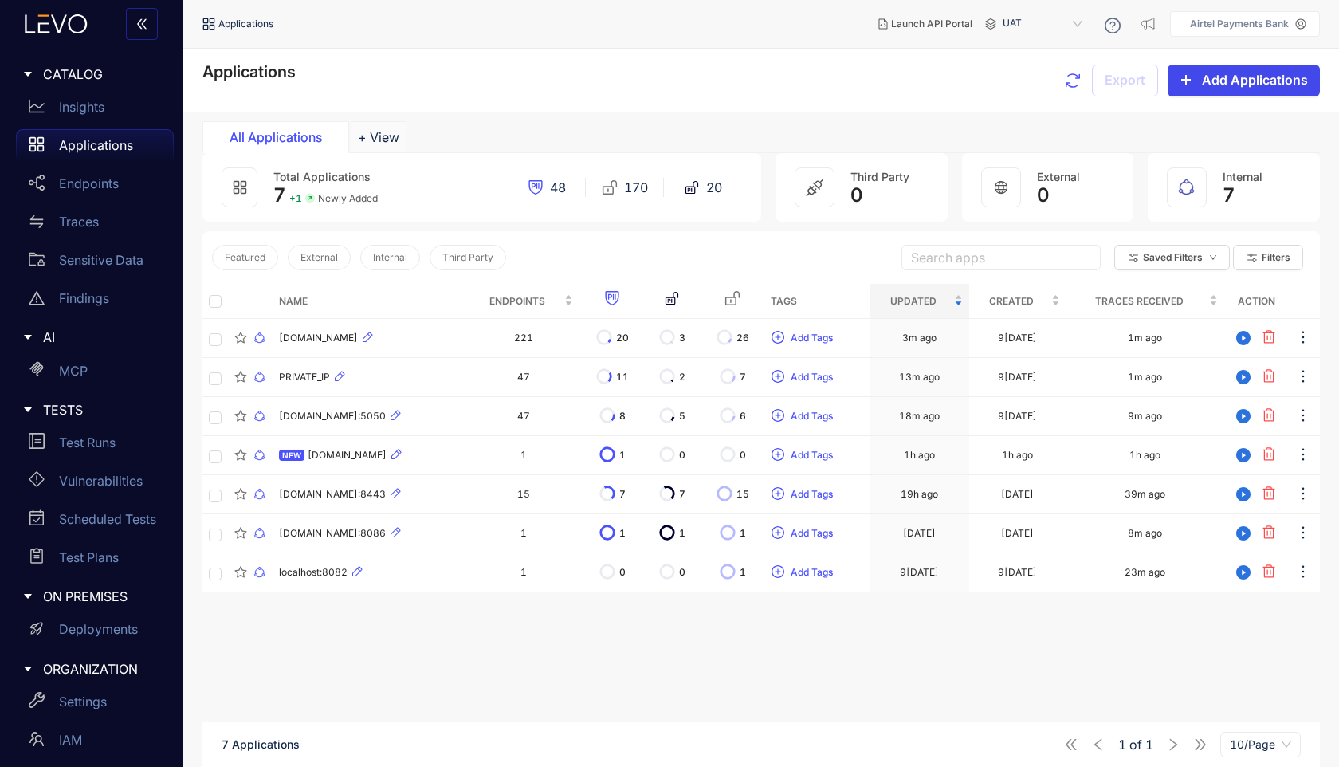
click at [1252, 83] on span "Add Applications" at bounding box center [1255, 80] width 106 height 14
